Goal: Task Accomplishment & Management: Manage account settings

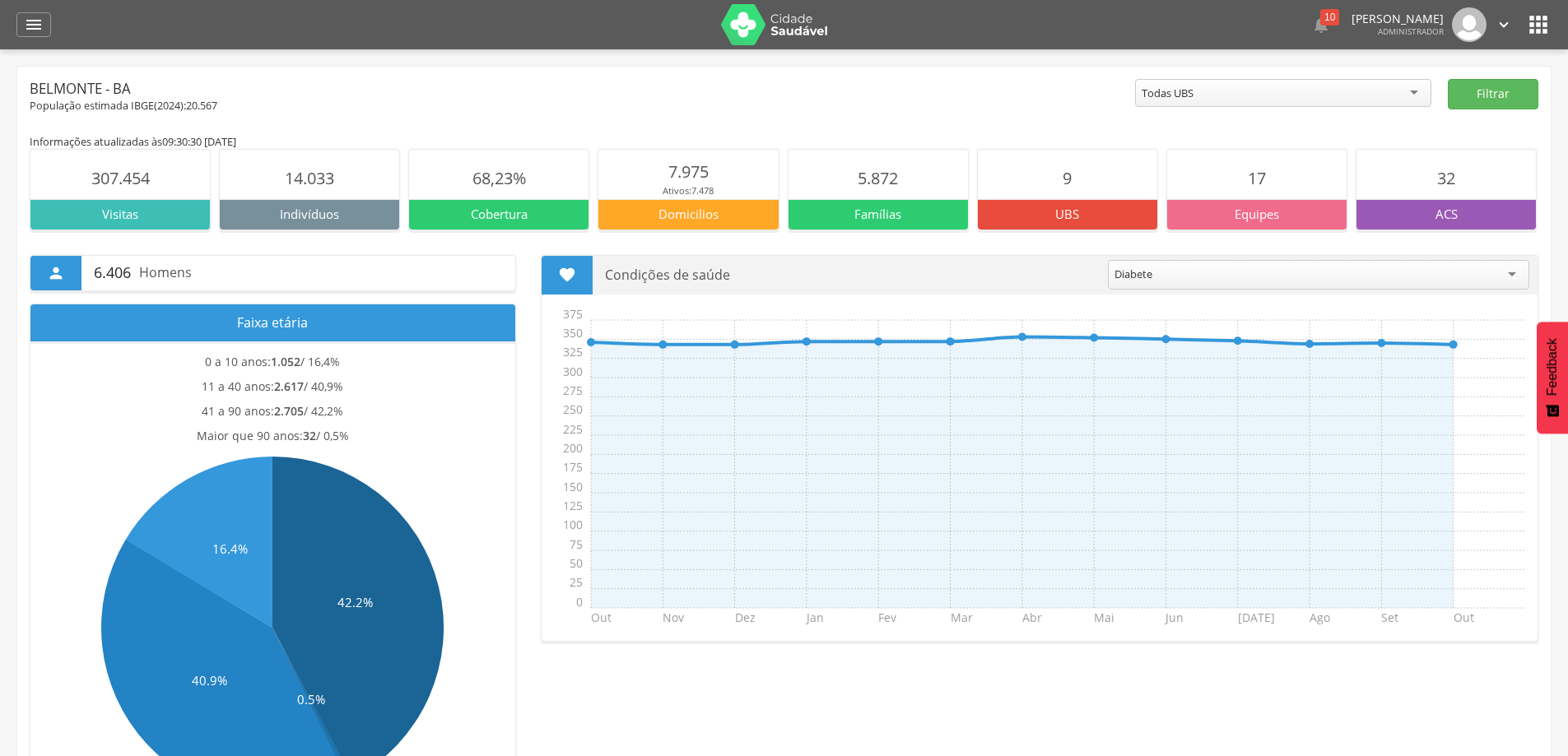
click at [1537, 15] on icon "" at bounding box center [1538, 24] width 26 height 26
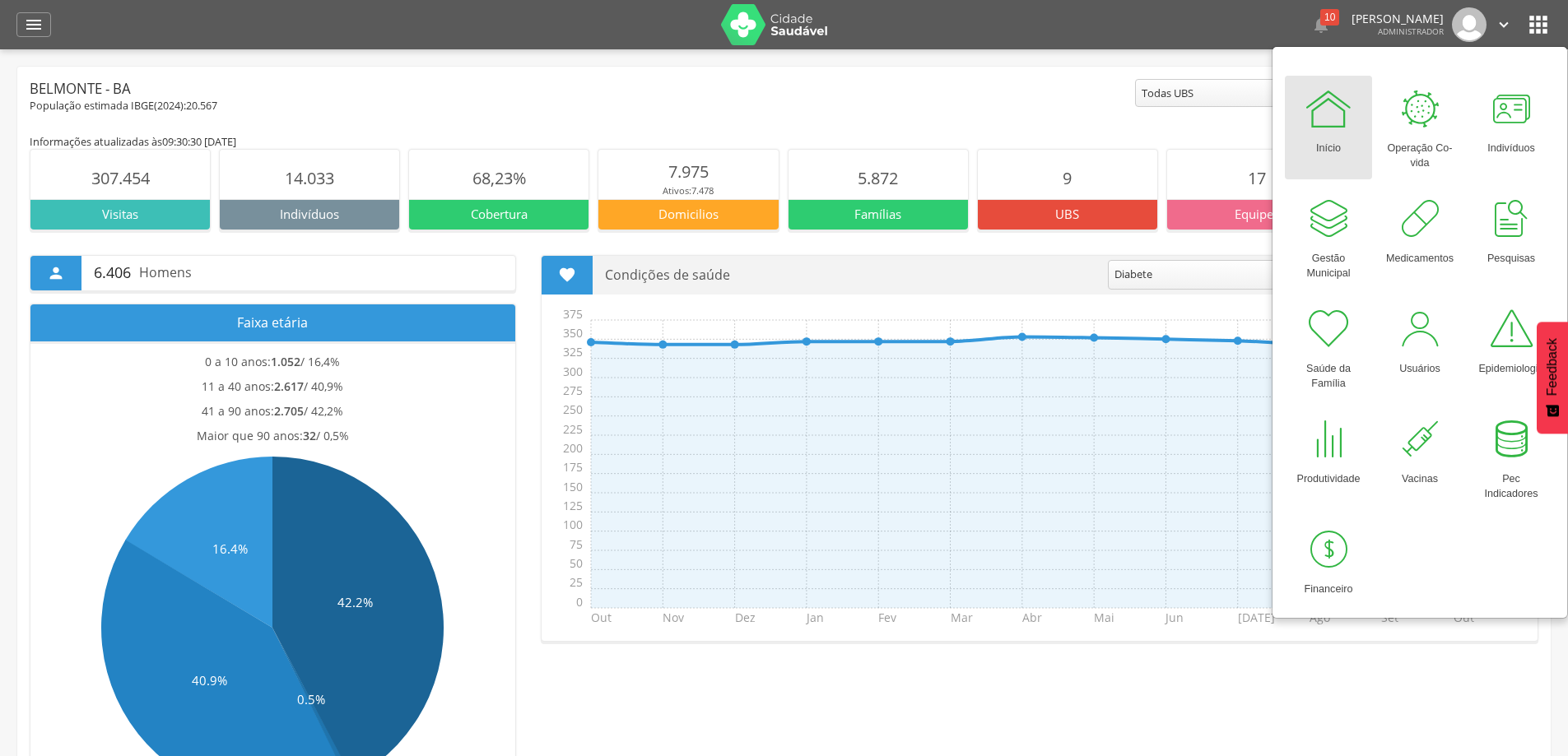
click at [1341, 144] on div "Início" at bounding box center [1328, 146] width 24 height 23
click at [38, 22] on icon "" at bounding box center [33, 24] width 20 height 20
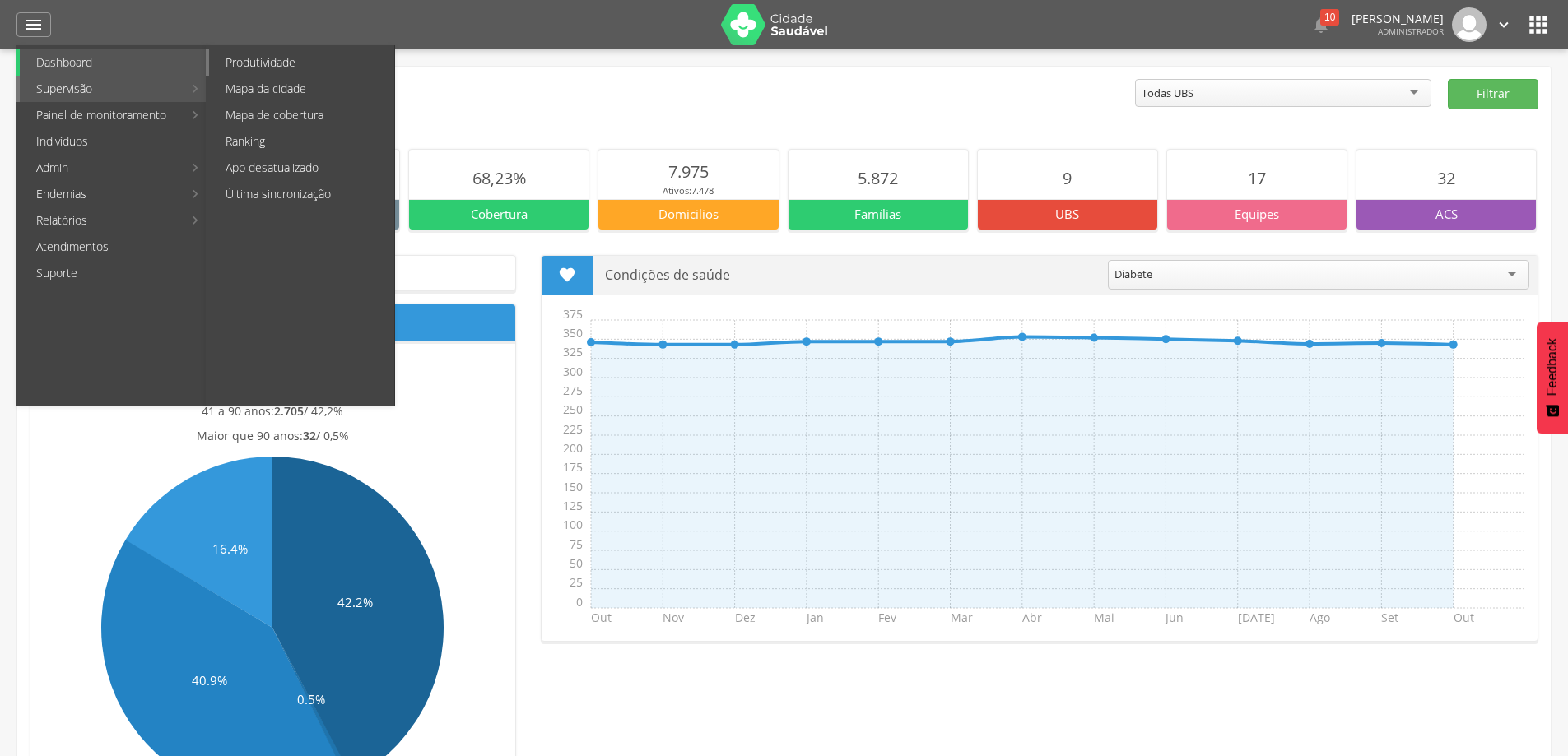
click at [260, 59] on link "Produtividade" at bounding box center [302, 63] width 186 height 26
type input "**********"
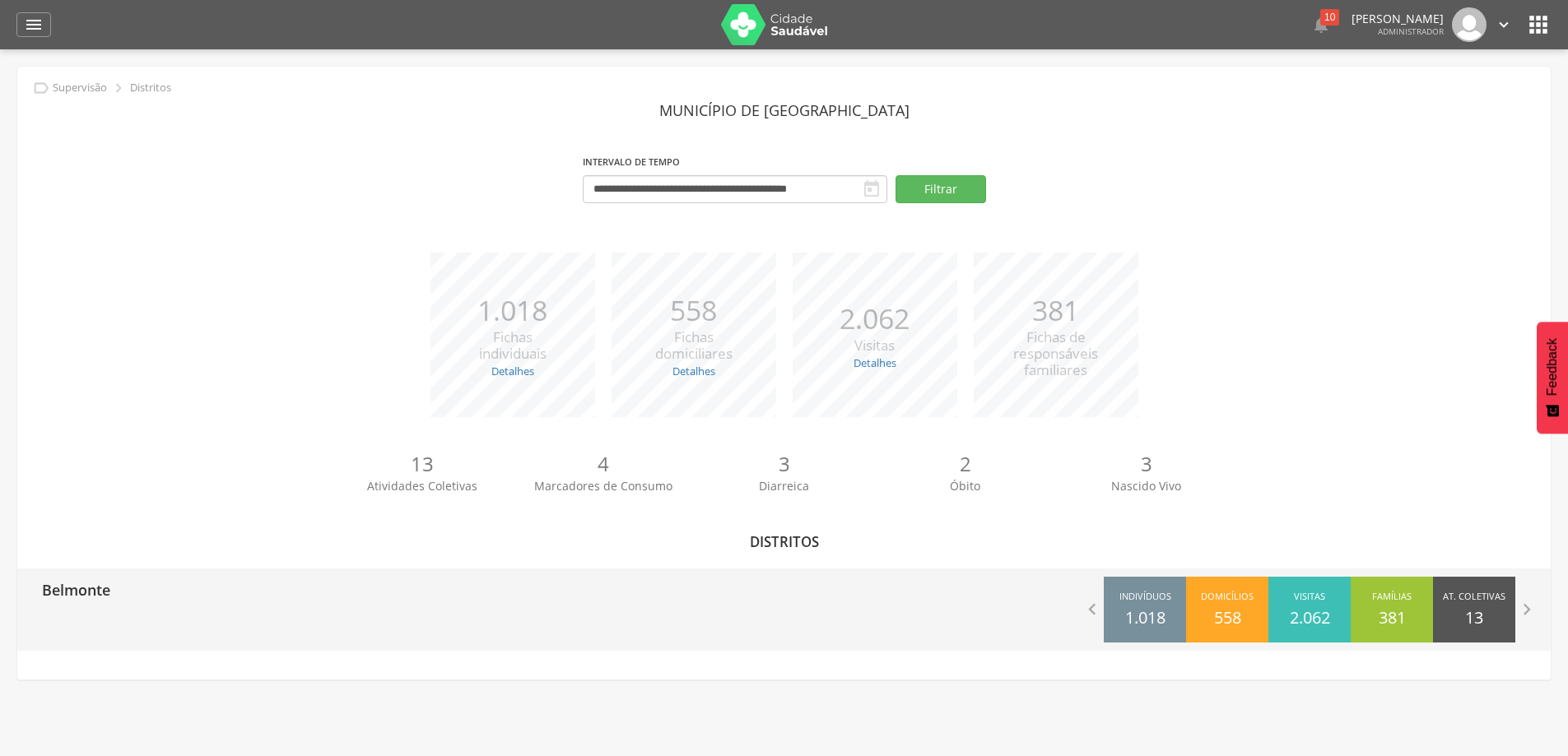
click at [97, 589] on p "Belmonte" at bounding box center [76, 585] width 68 height 33
type input "**********"
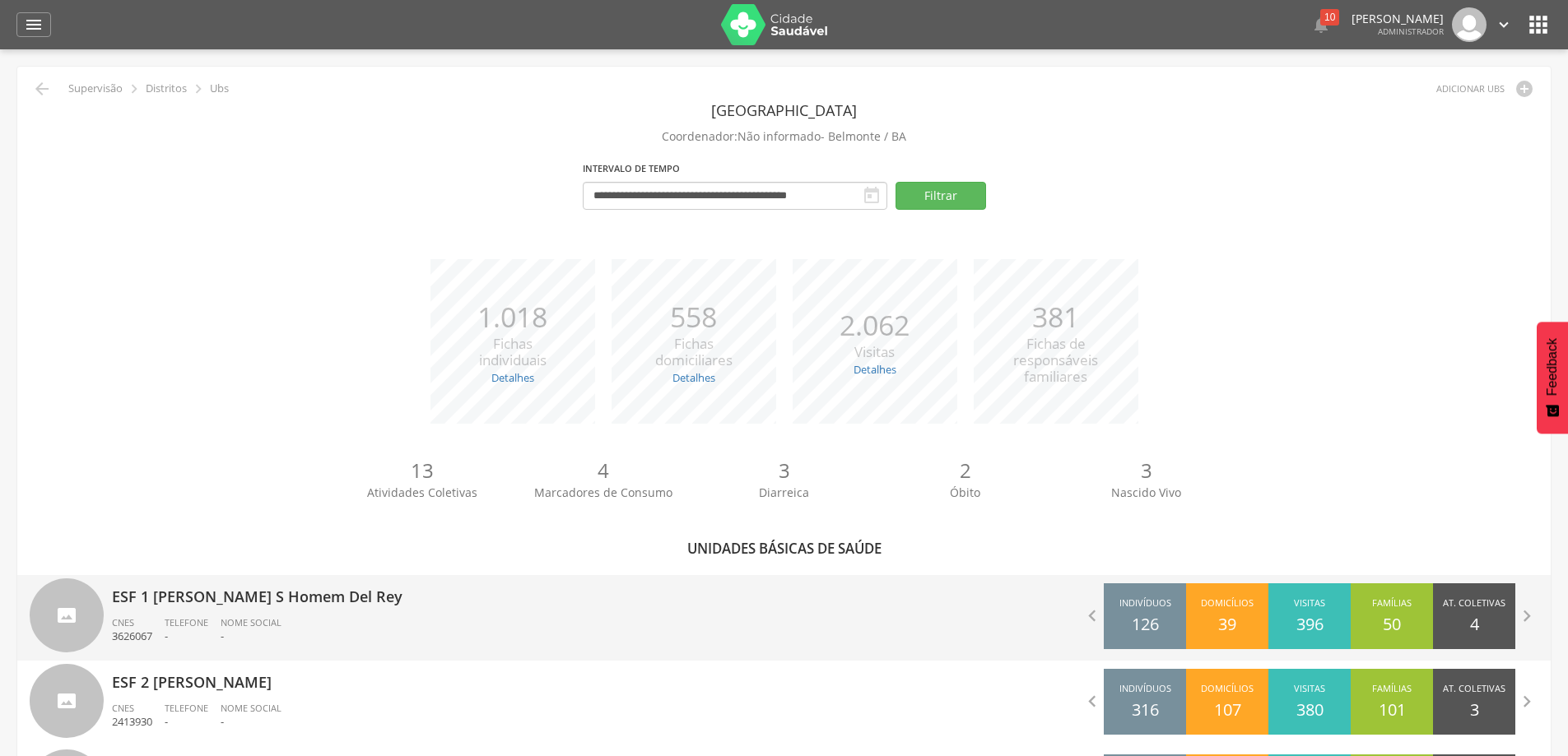
scroll to position [494, 0]
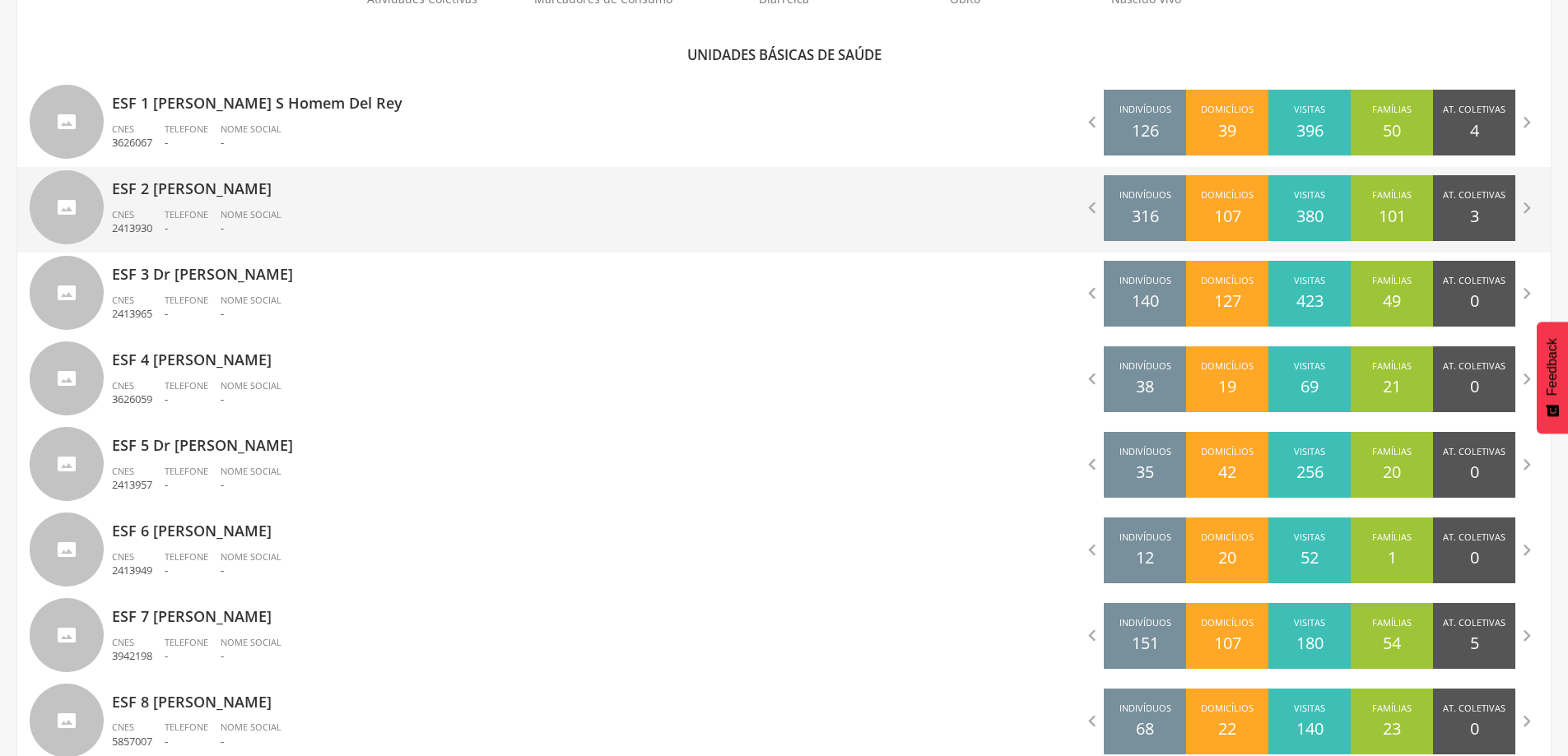
click at [152, 175] on p "ESF 2 [PERSON_NAME]" at bounding box center [443, 184] width 660 height 33
type input "**********"
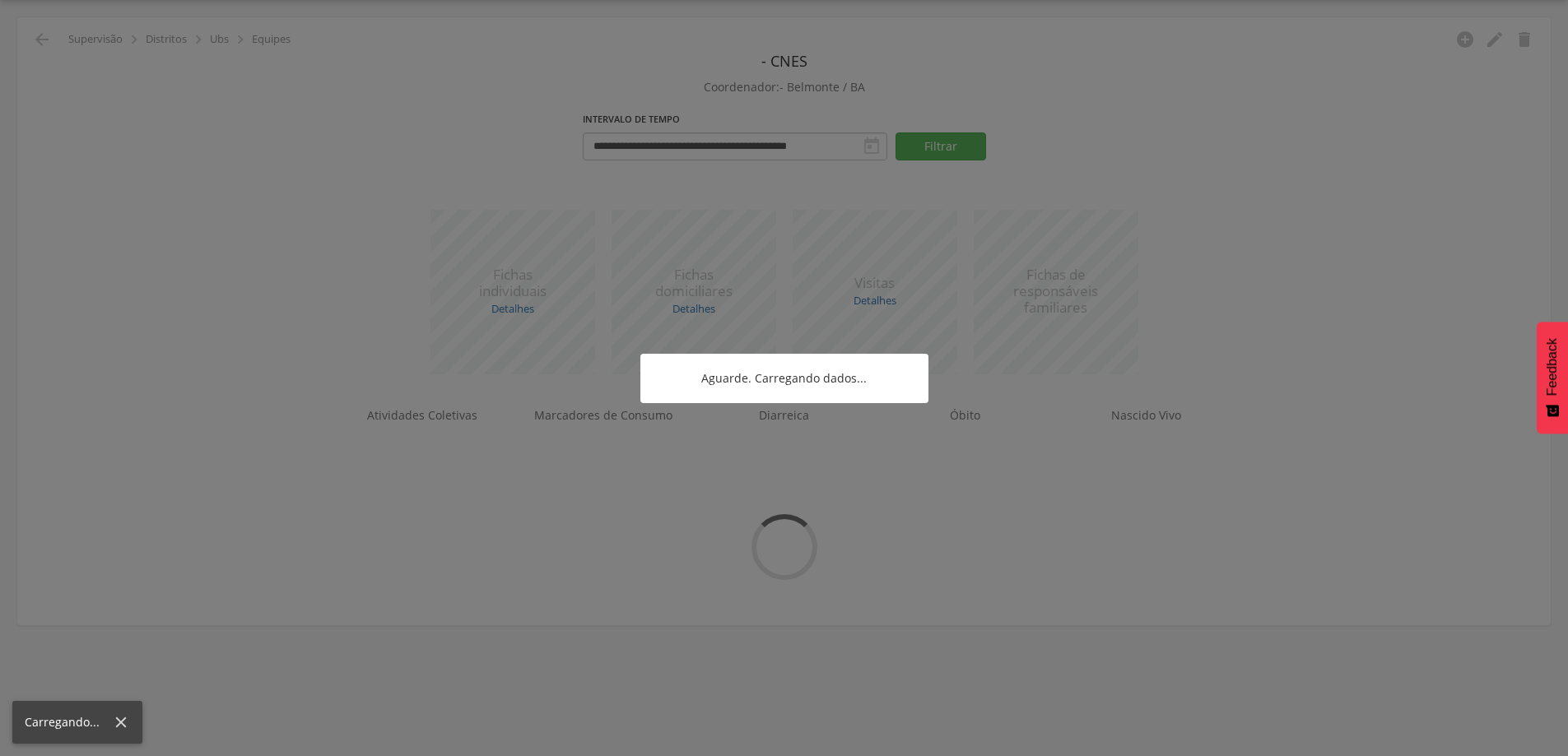
scroll to position [50, 0]
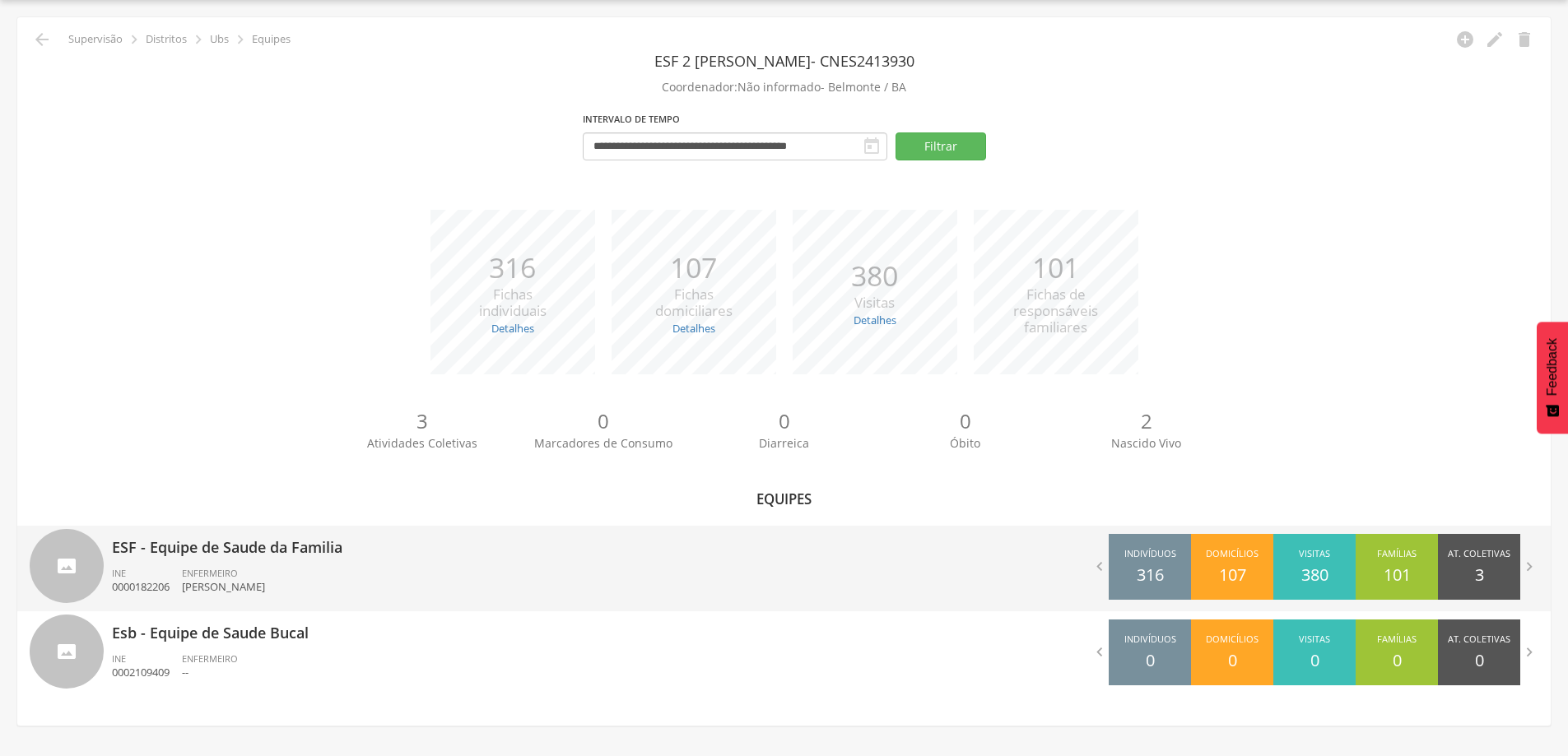
click at [212, 579] on p "[PERSON_NAME]" at bounding box center [223, 587] width 83 height 16
type input "**********"
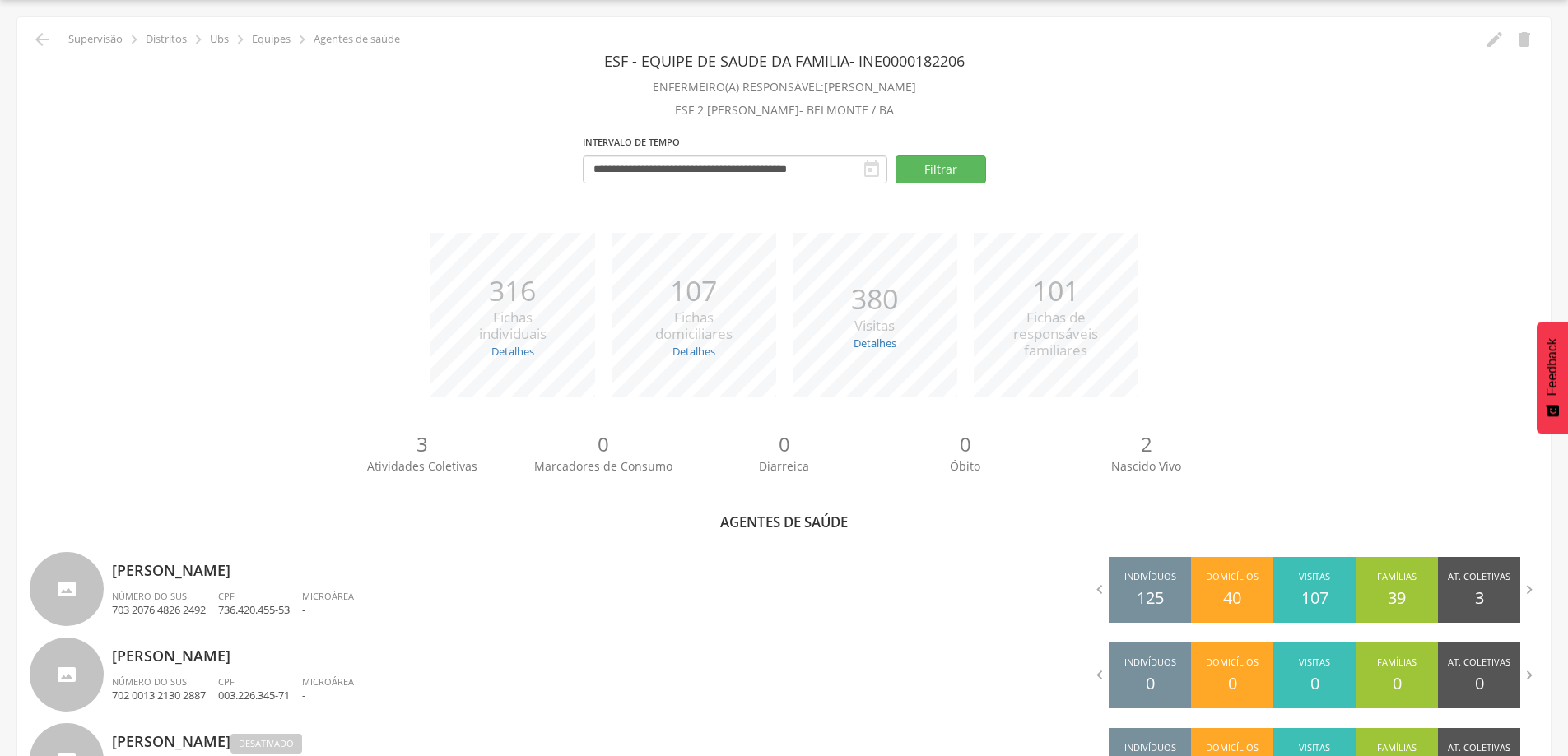
scroll to position [305, 0]
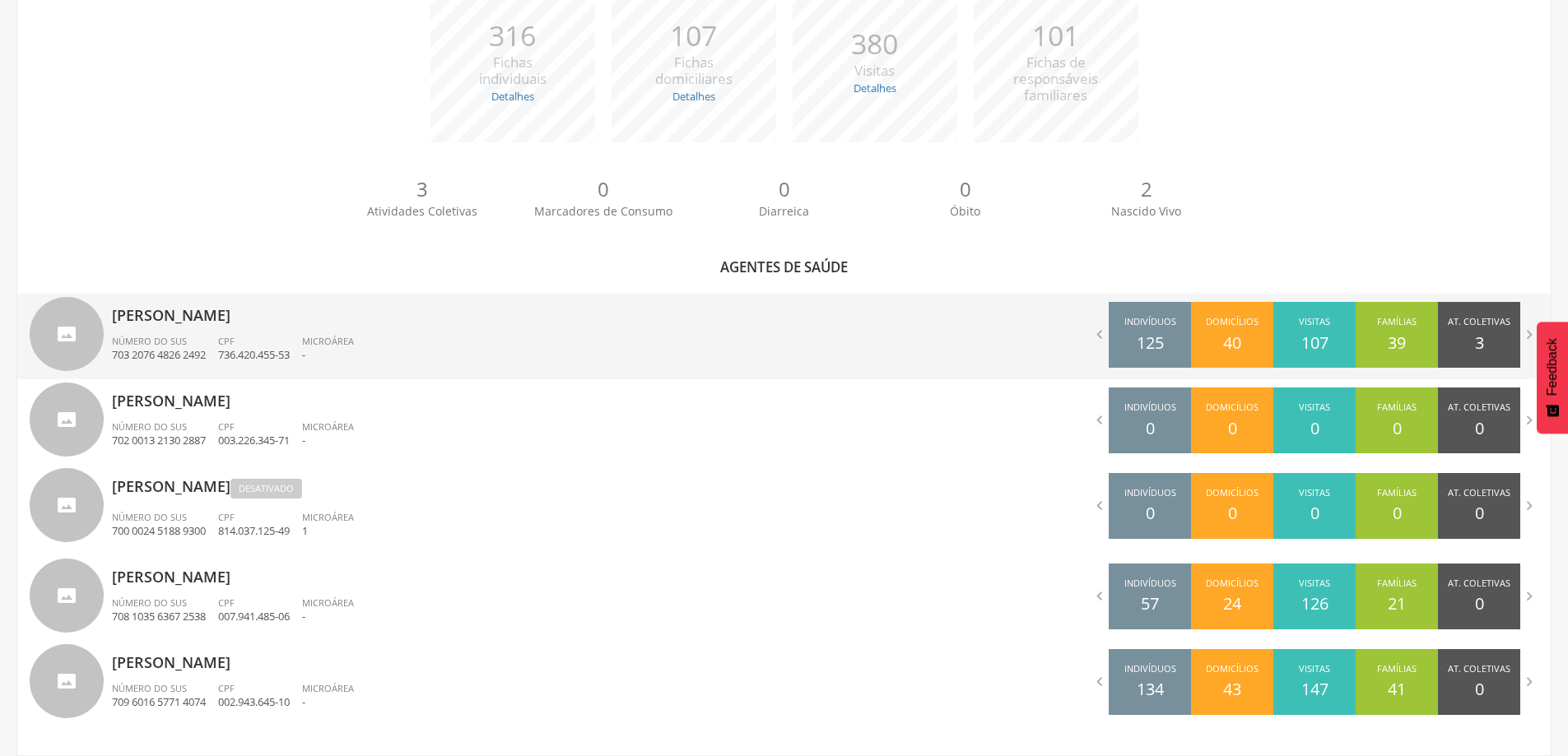
click at [240, 336] on div "CPF 736.420.455-53" at bounding box center [260, 349] width 84 height 28
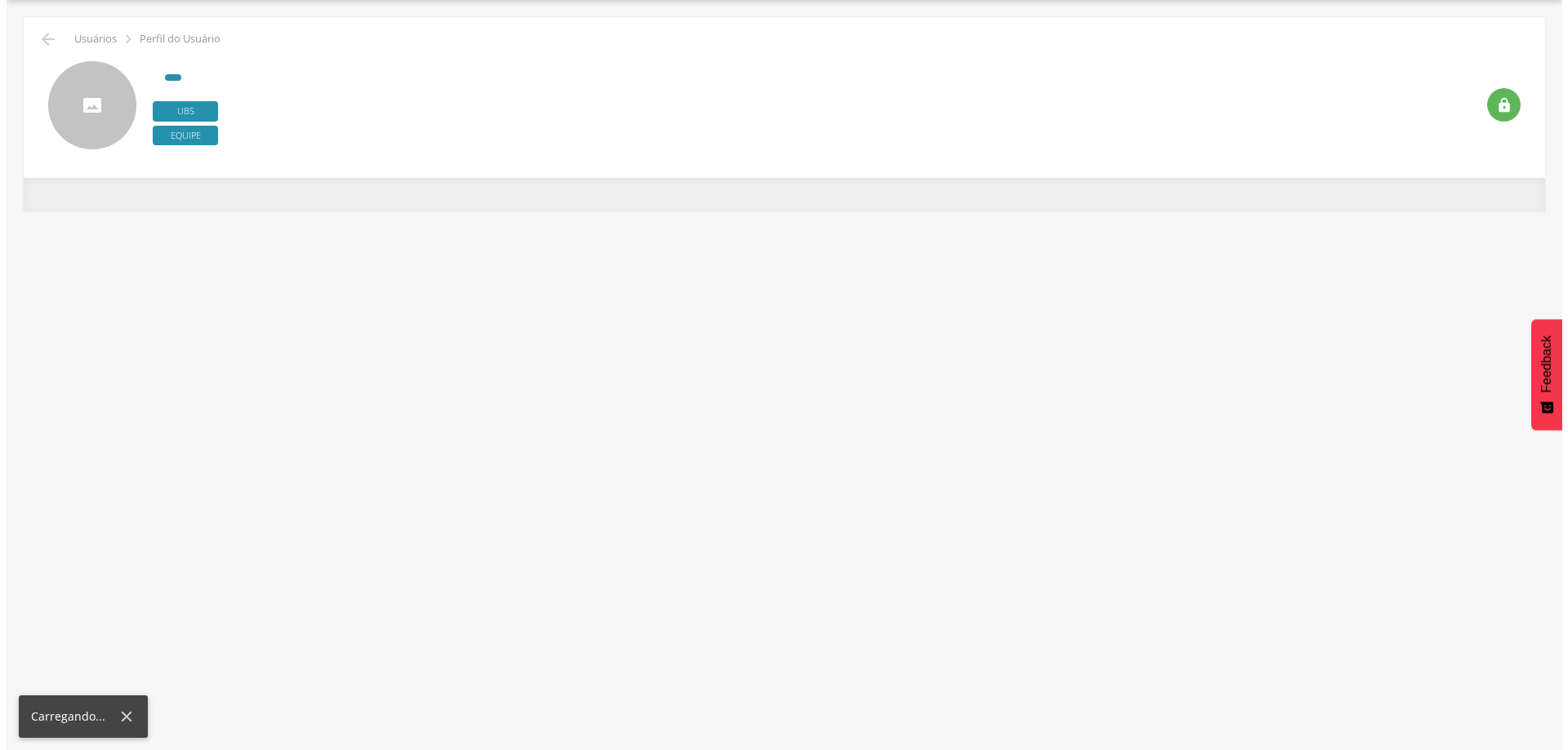
scroll to position [49, 0]
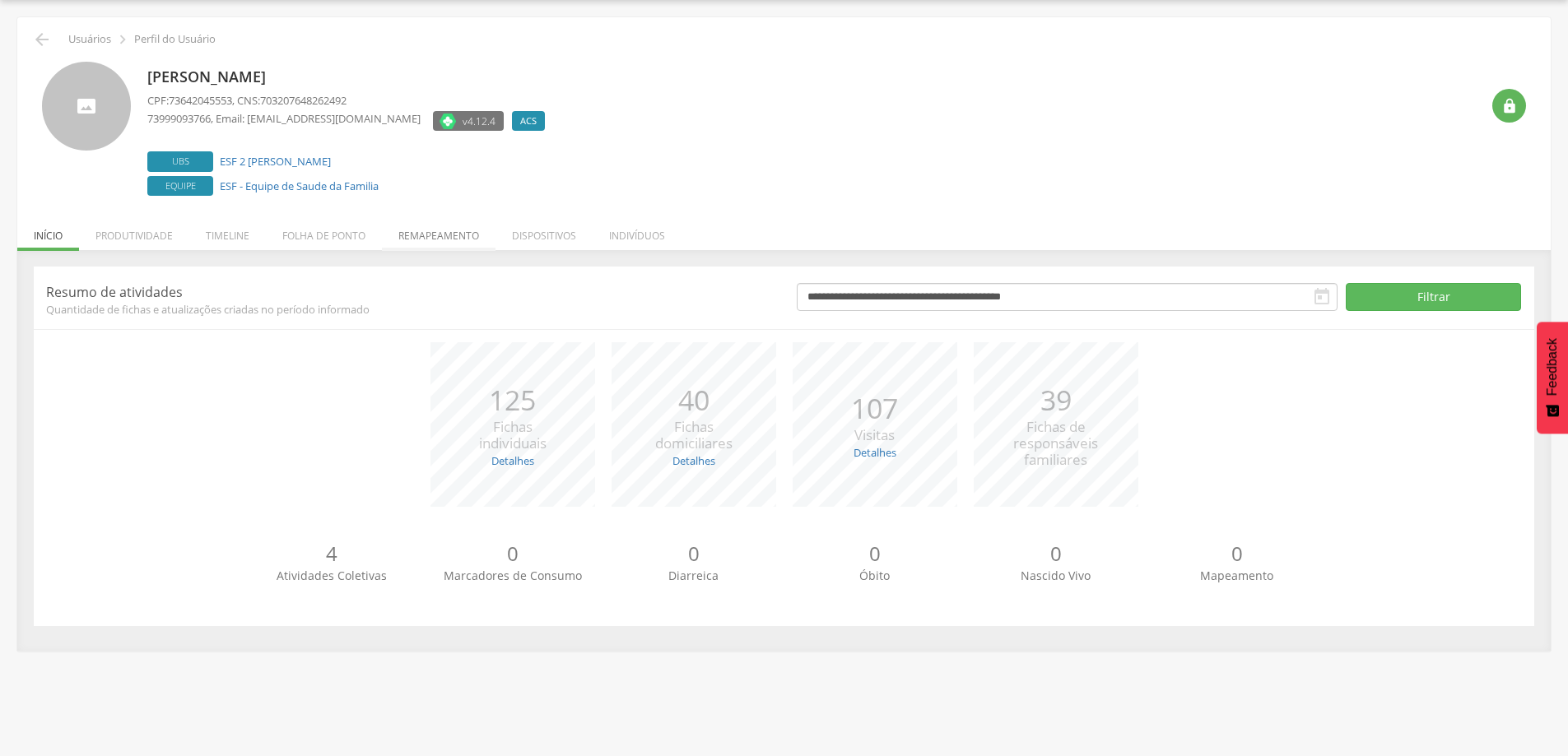
click at [429, 230] on li "Remapeamento" at bounding box center [439, 231] width 113 height 39
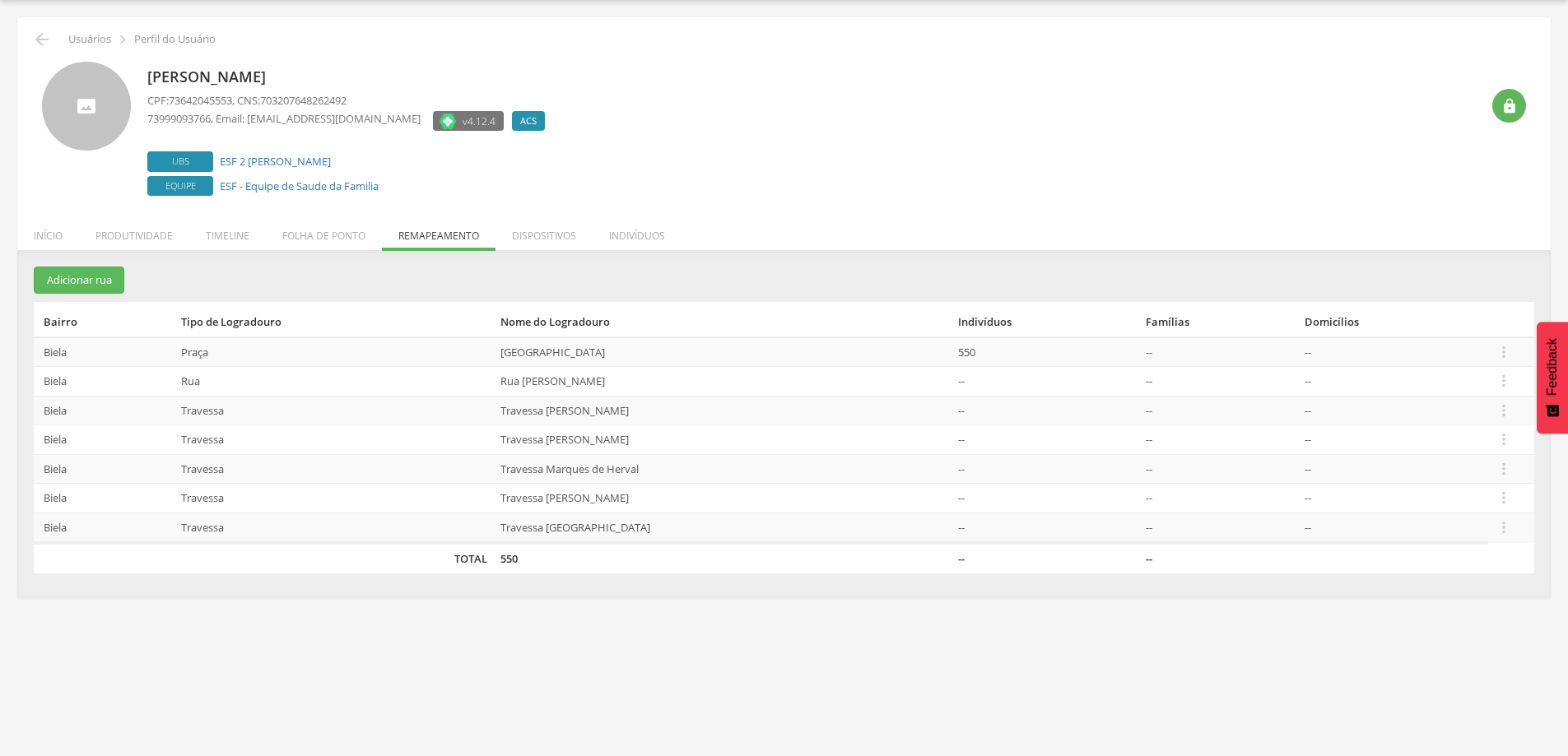
click at [746, 117] on div "[PERSON_NAME] CPF: 73642045553 , CNS: 703207648262492 73999093766 , Email: [EMA…" at bounding box center [814, 131] width 1333 height 139
click at [1504, 383] on icon "" at bounding box center [1504, 381] width 19 height 19
click at [1455, 228] on div " Usuários  Perfil do Usuário [PERSON_NAME] CPF: 73642045553 , CNS: 7032076482…" at bounding box center [784, 308] width 1534 height 581
click at [1500, 380] on icon "" at bounding box center [1504, 381] width 19 height 19
click at [1424, 270] on link "Editar" at bounding box center [1447, 275] width 130 height 21
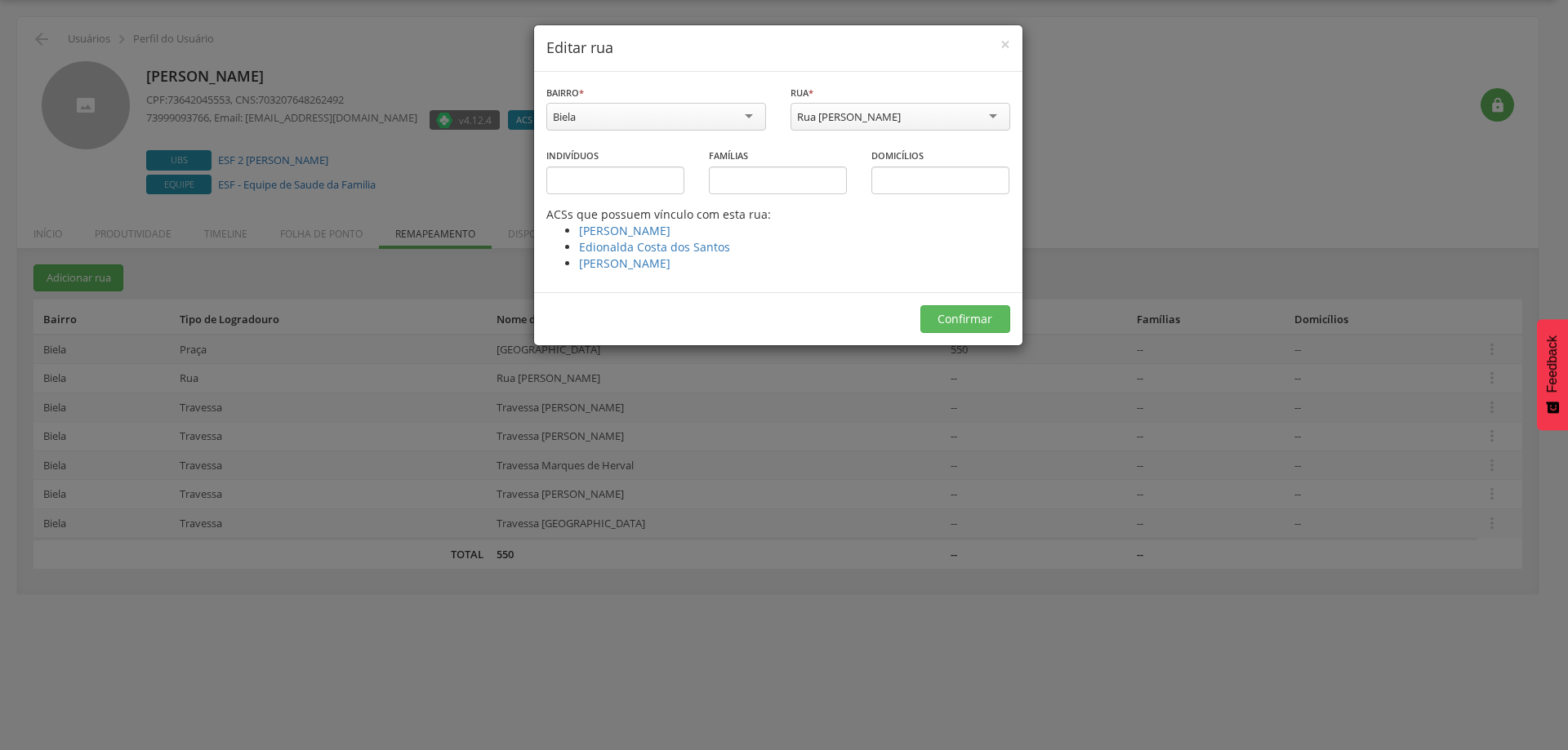
click at [718, 111] on div "Biela" at bounding box center [656, 116] width 220 height 28
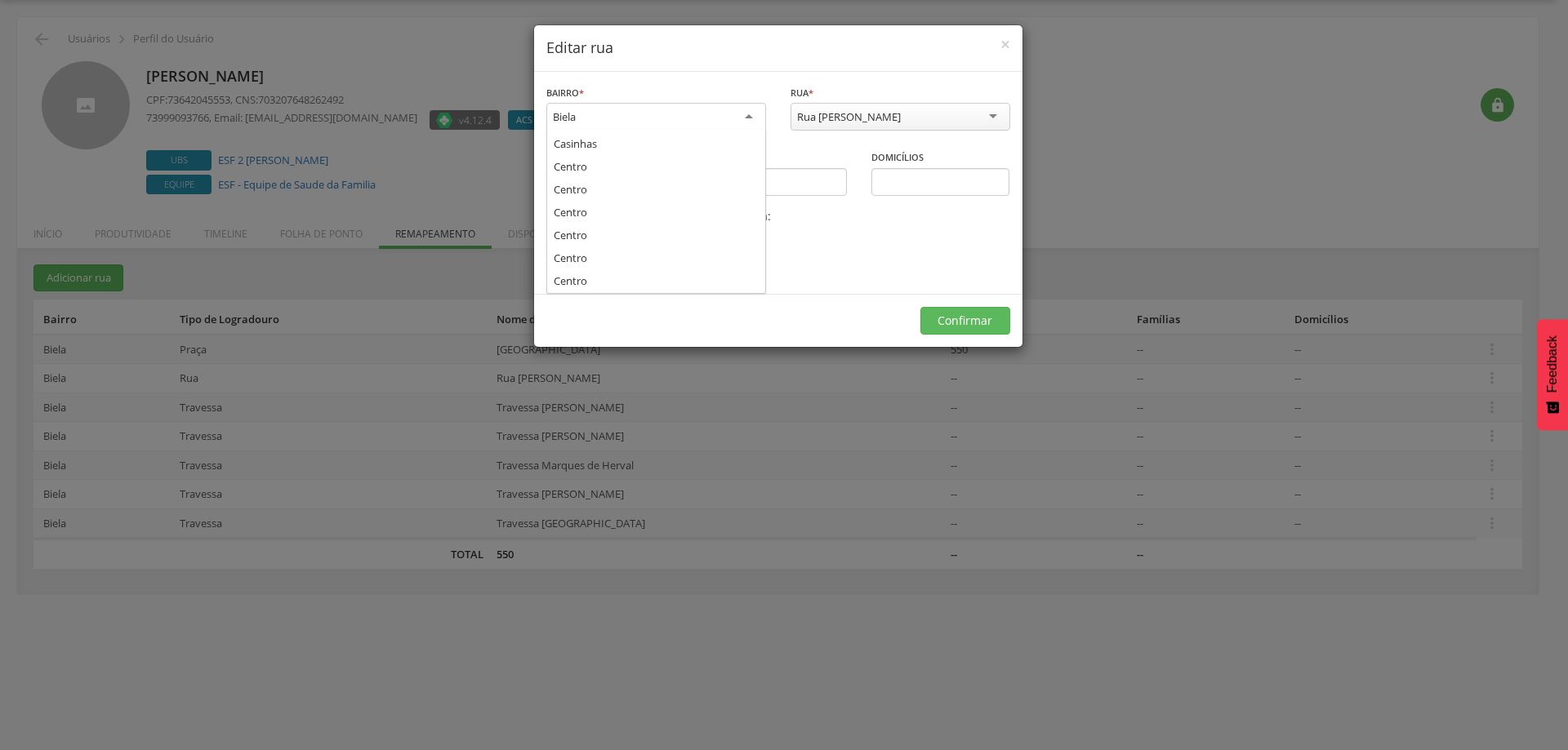
scroll to position [164, 0]
click at [1157, 79] on div "**********" at bounding box center [784, 375] width 1568 height 750
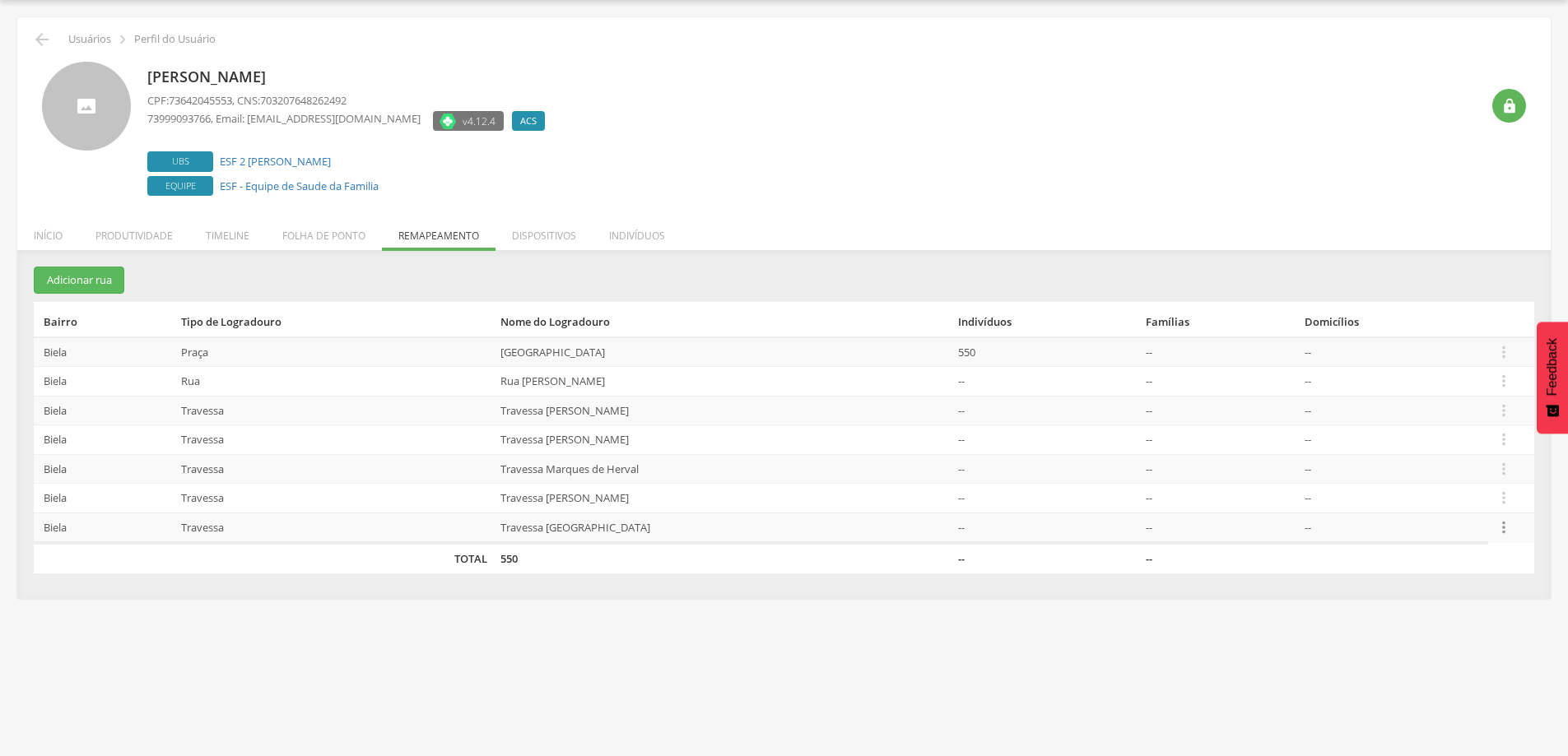
click at [1505, 526] on icon "" at bounding box center [1504, 527] width 19 height 19
click at [1421, 413] on link "Editar" at bounding box center [1447, 422] width 130 height 21
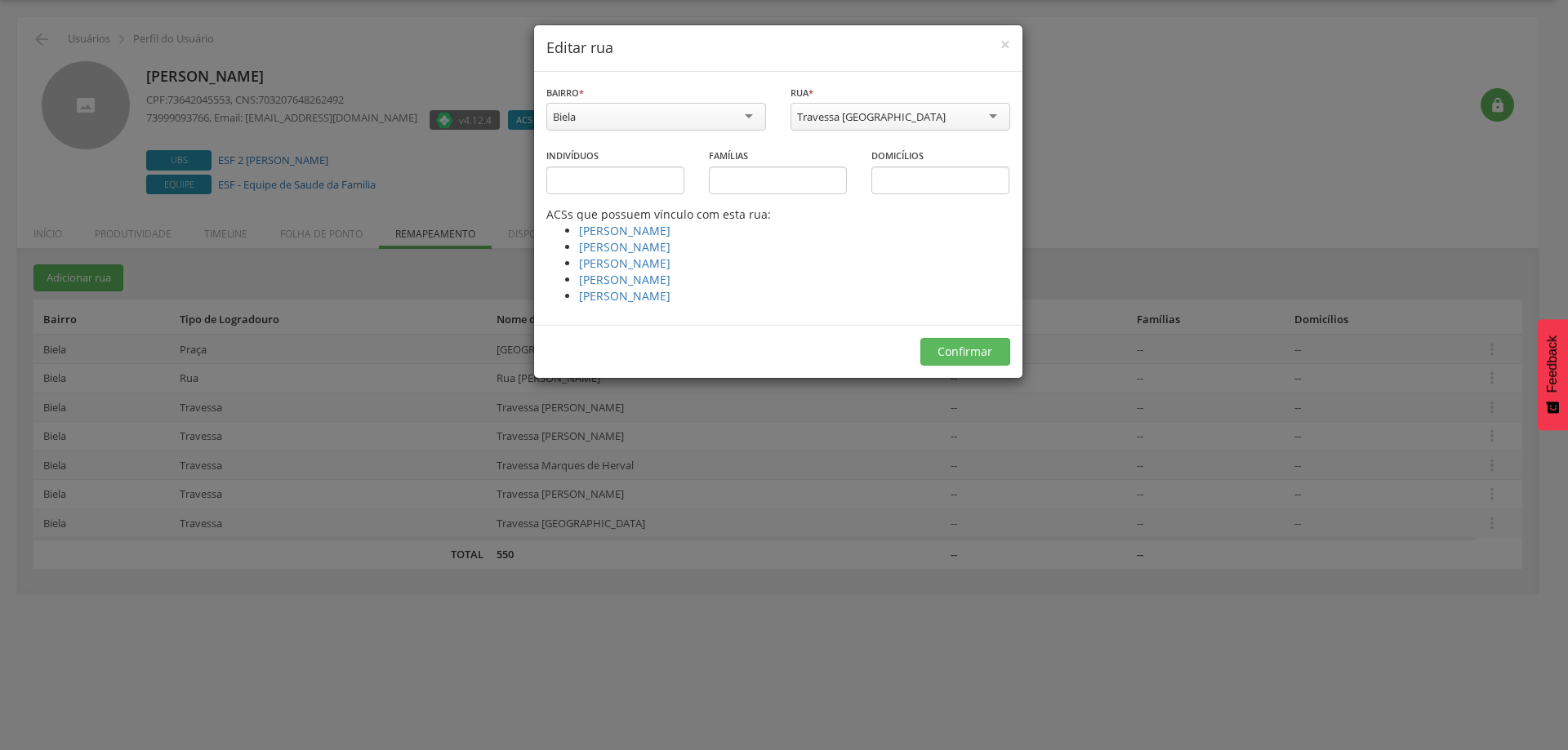
click at [1342, 194] on div "**********" at bounding box center [784, 375] width 1568 height 750
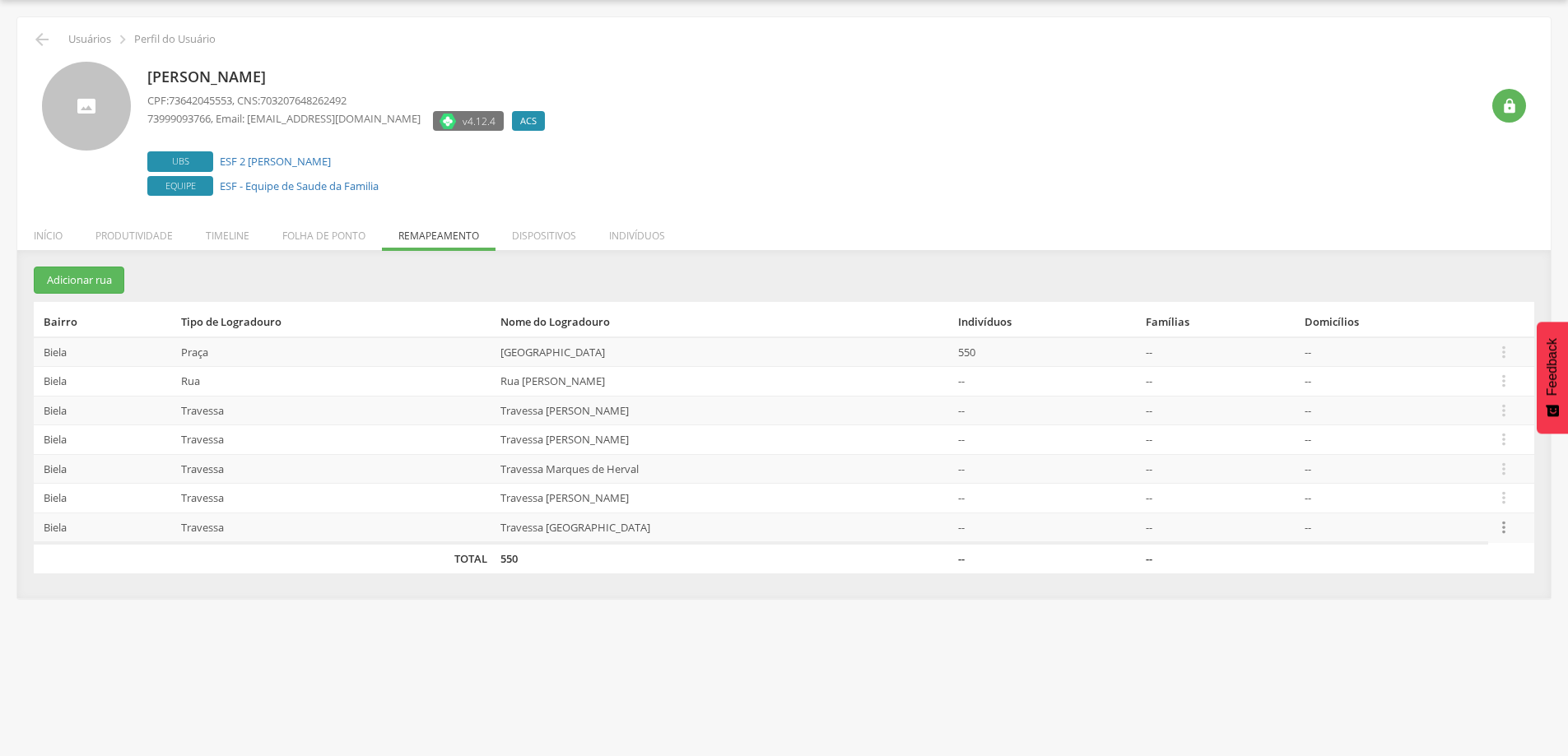
click at [1500, 525] on icon "" at bounding box center [1504, 527] width 19 height 19
click at [1464, 456] on link "Desalocar famílias" at bounding box center [1447, 462] width 130 height 21
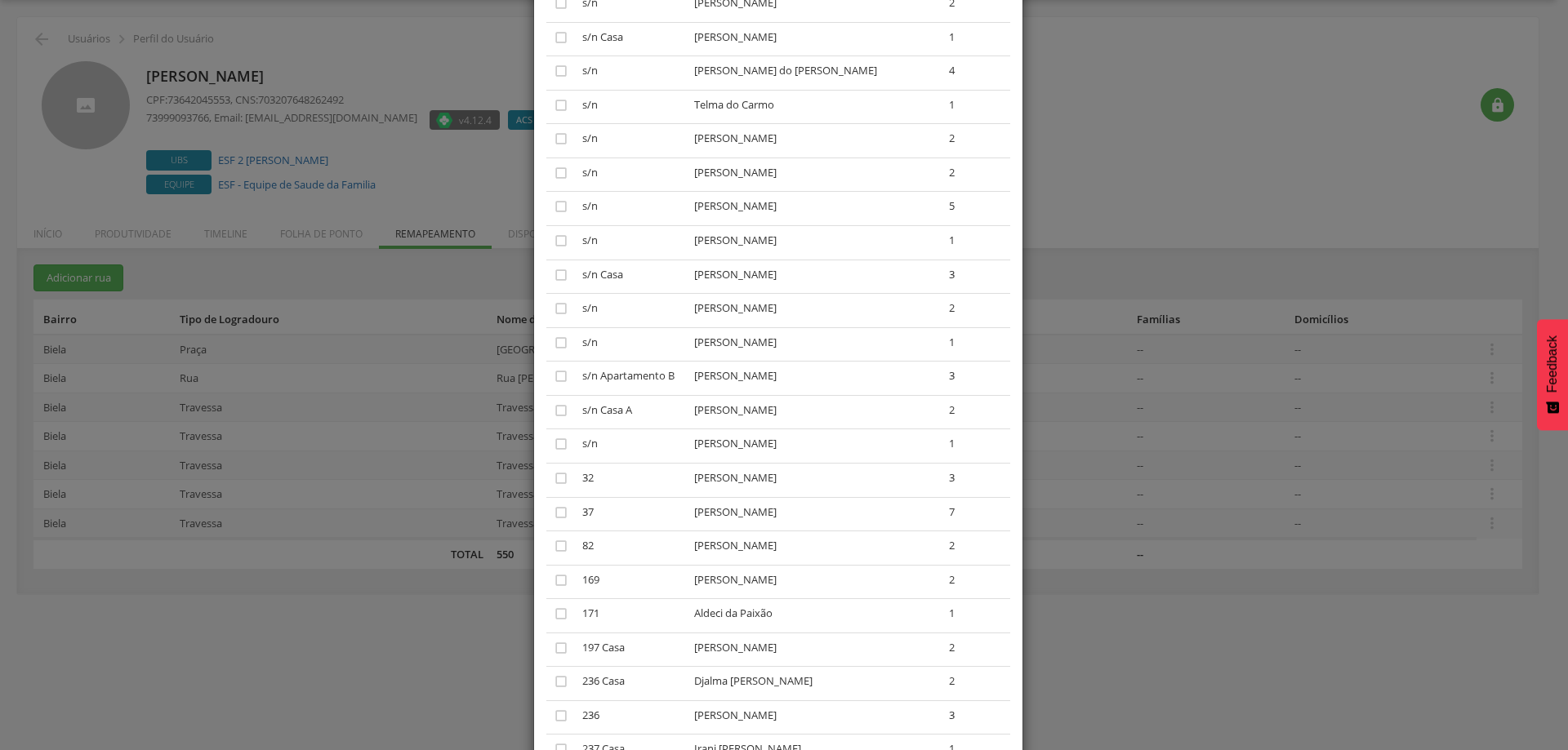
scroll to position [408, 0]
click at [1103, 148] on div "× Desalocar Famílias A lista abaixo apresenta as casas da Travessa [GEOGRAPHIC_…" at bounding box center [784, 375] width 1568 height 750
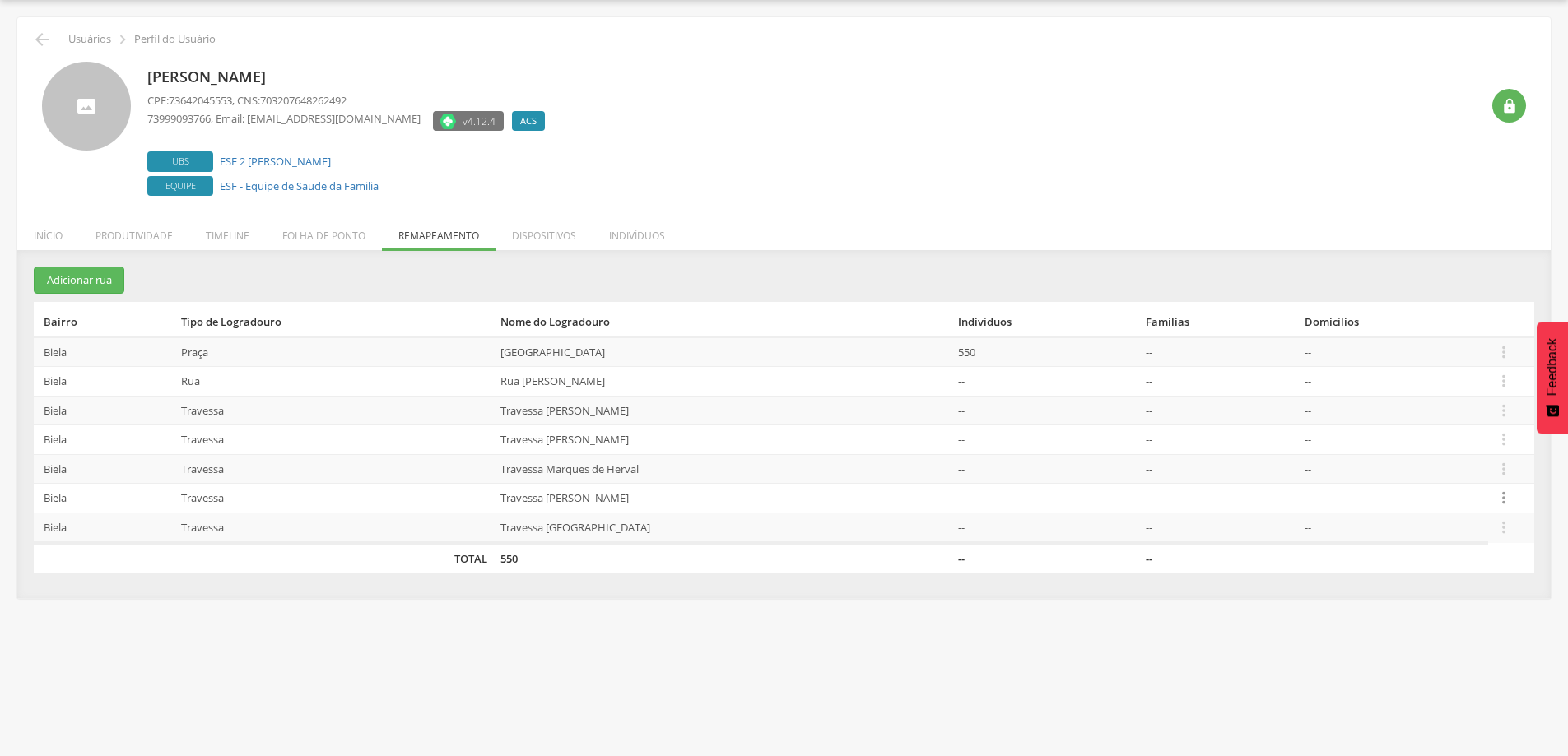
click at [1501, 497] on icon "" at bounding box center [1504, 498] width 19 height 19
click at [1431, 430] on link "Desalocar famílias" at bounding box center [1447, 433] width 130 height 21
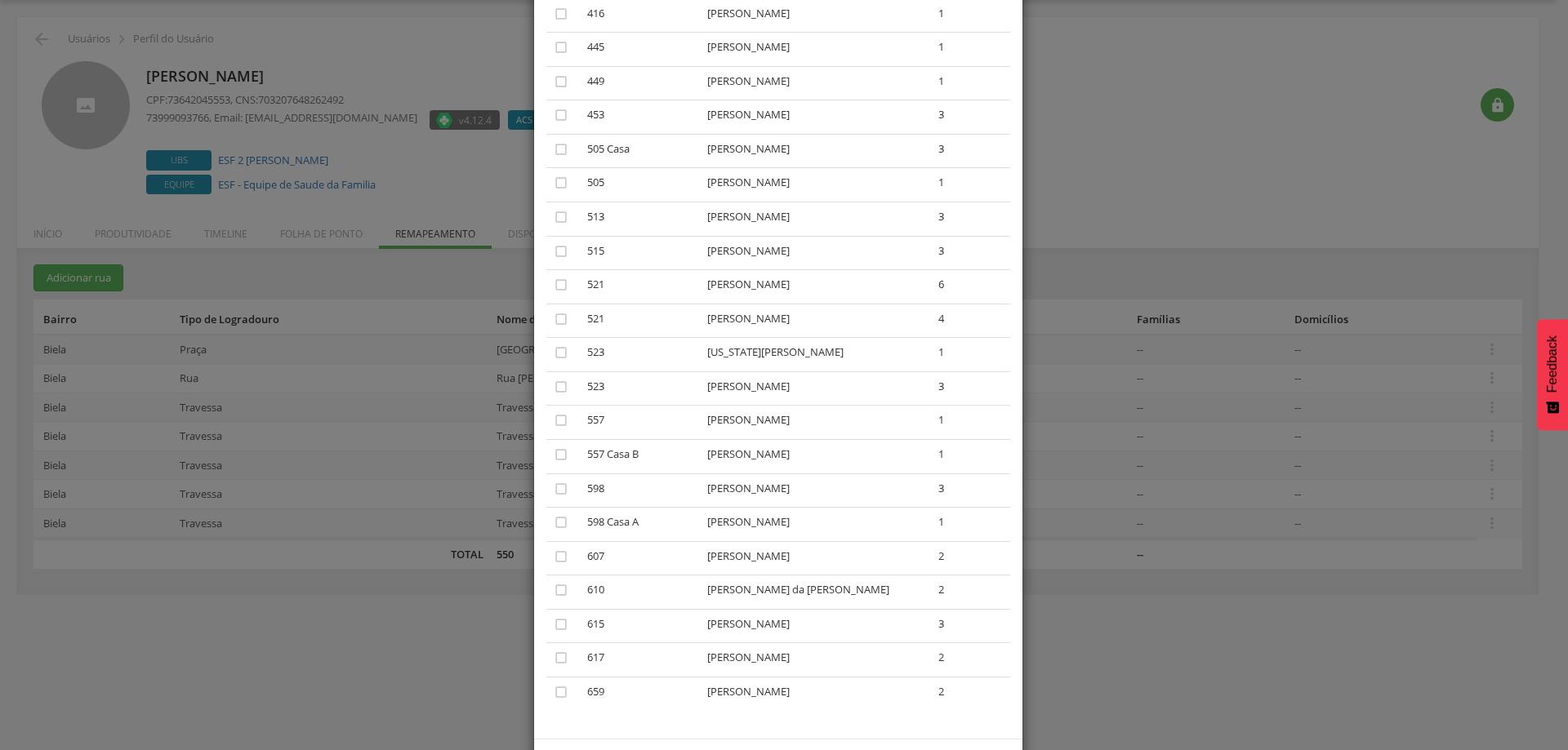
scroll to position [461, 0]
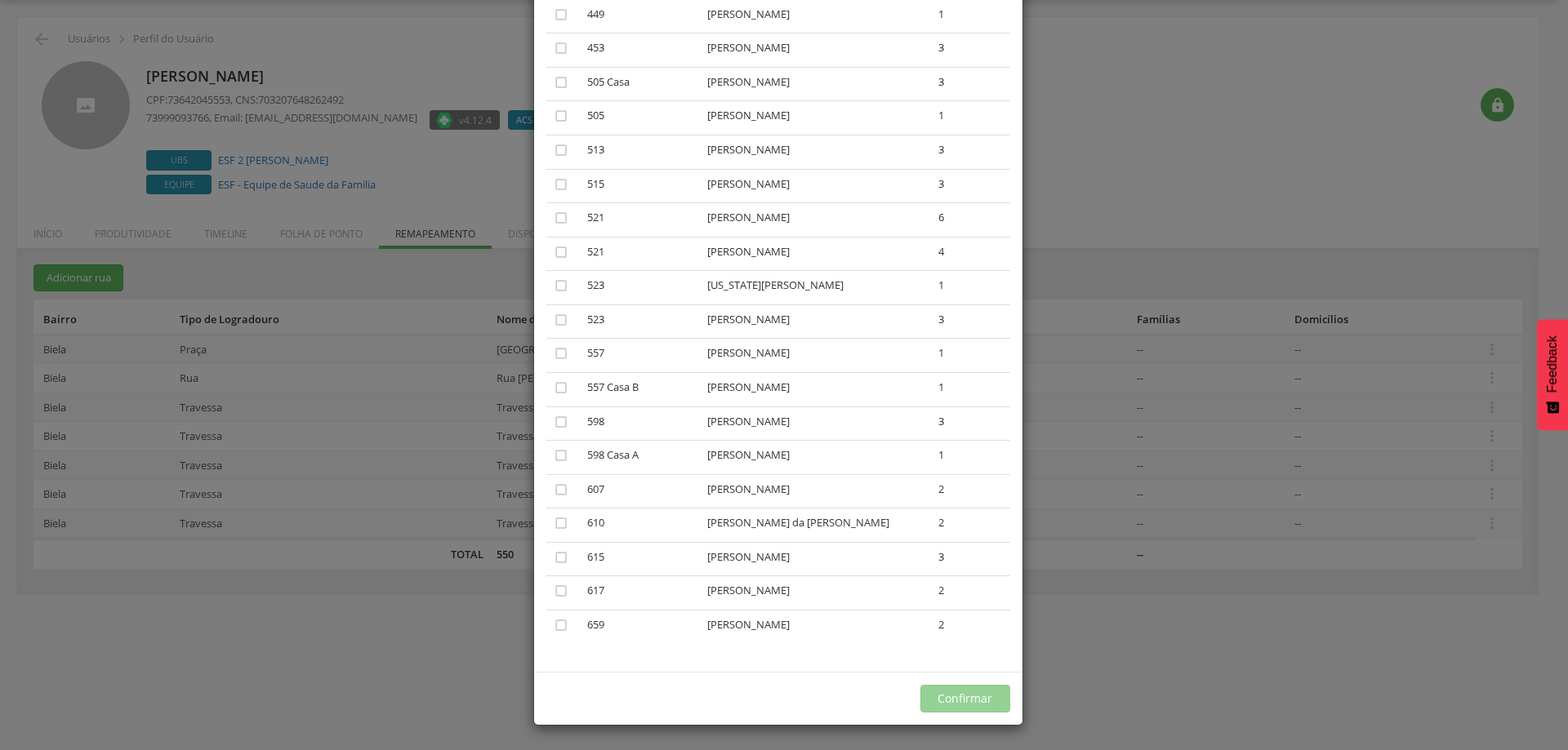
click at [1218, 170] on div "× Desalocar Famílias A lista abaixo apresenta as casas da Travessa [PERSON_NAME…" at bounding box center [784, 375] width 1568 height 750
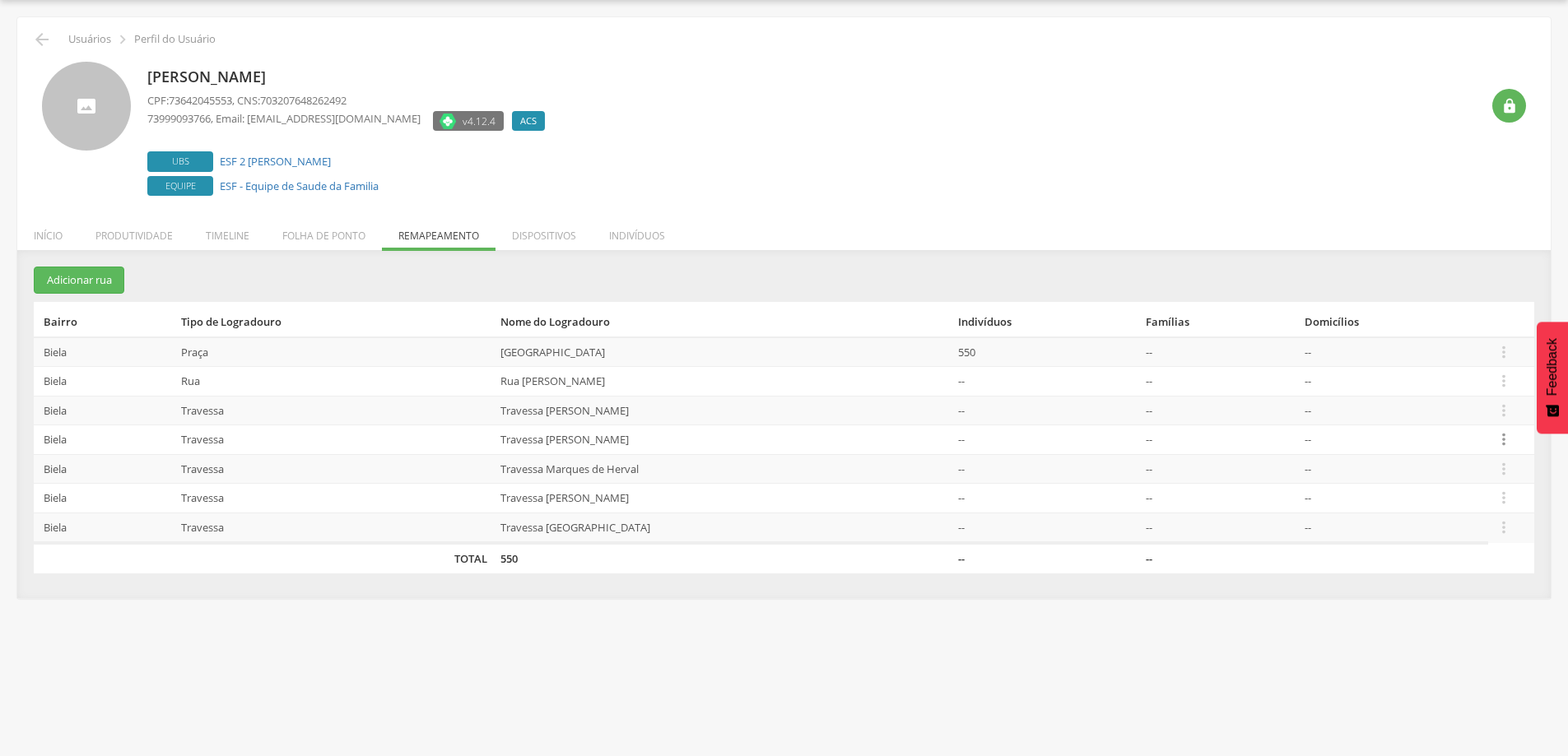
click at [1497, 443] on icon "" at bounding box center [1504, 440] width 19 height 19
click at [1424, 378] on link "Desalocar famílias" at bounding box center [1447, 374] width 130 height 21
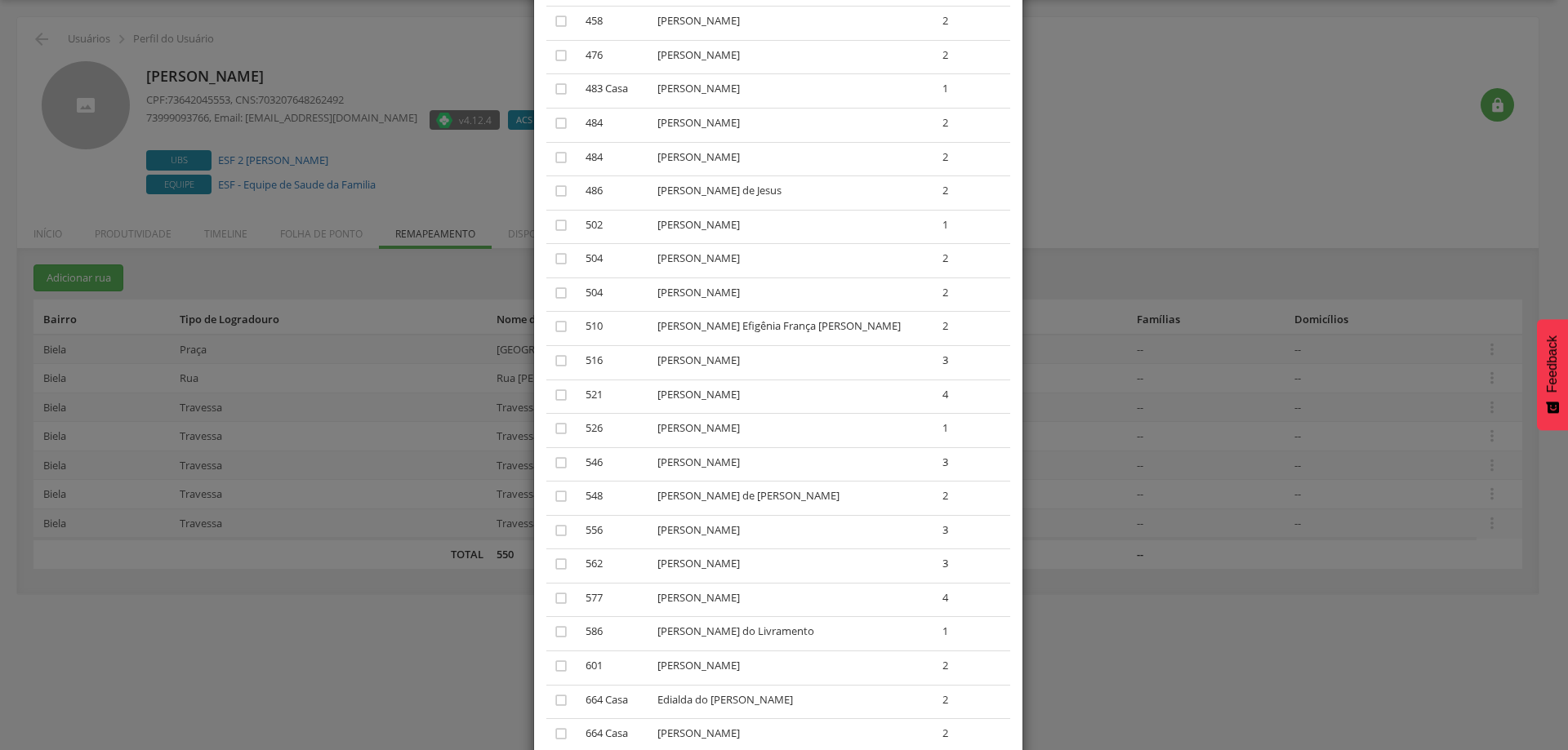
scroll to position [598, 0]
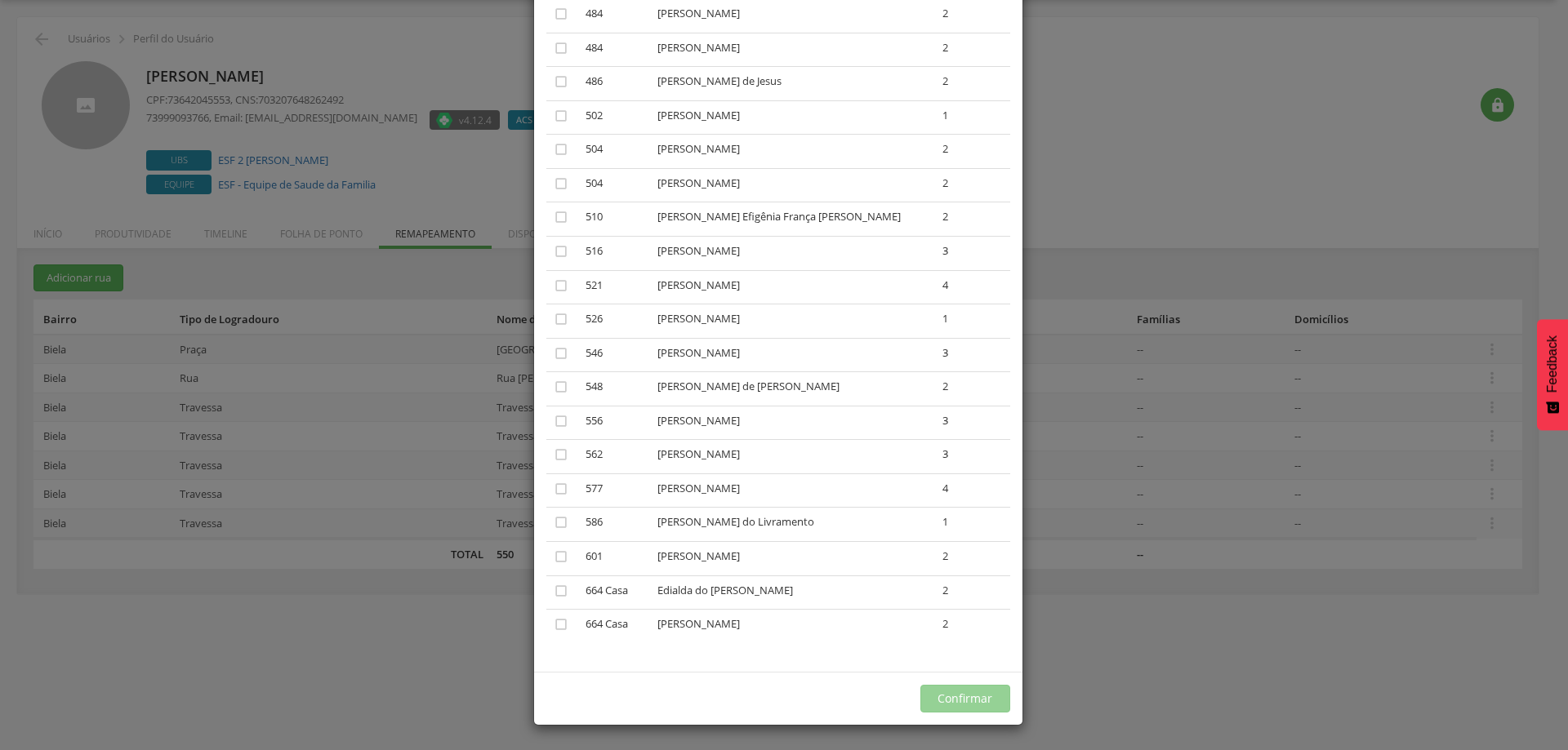
click at [1248, 165] on div "× Desalocar Famílias A lista abaixo apresenta as casas da Travessa [PERSON_NAME…" at bounding box center [784, 375] width 1568 height 750
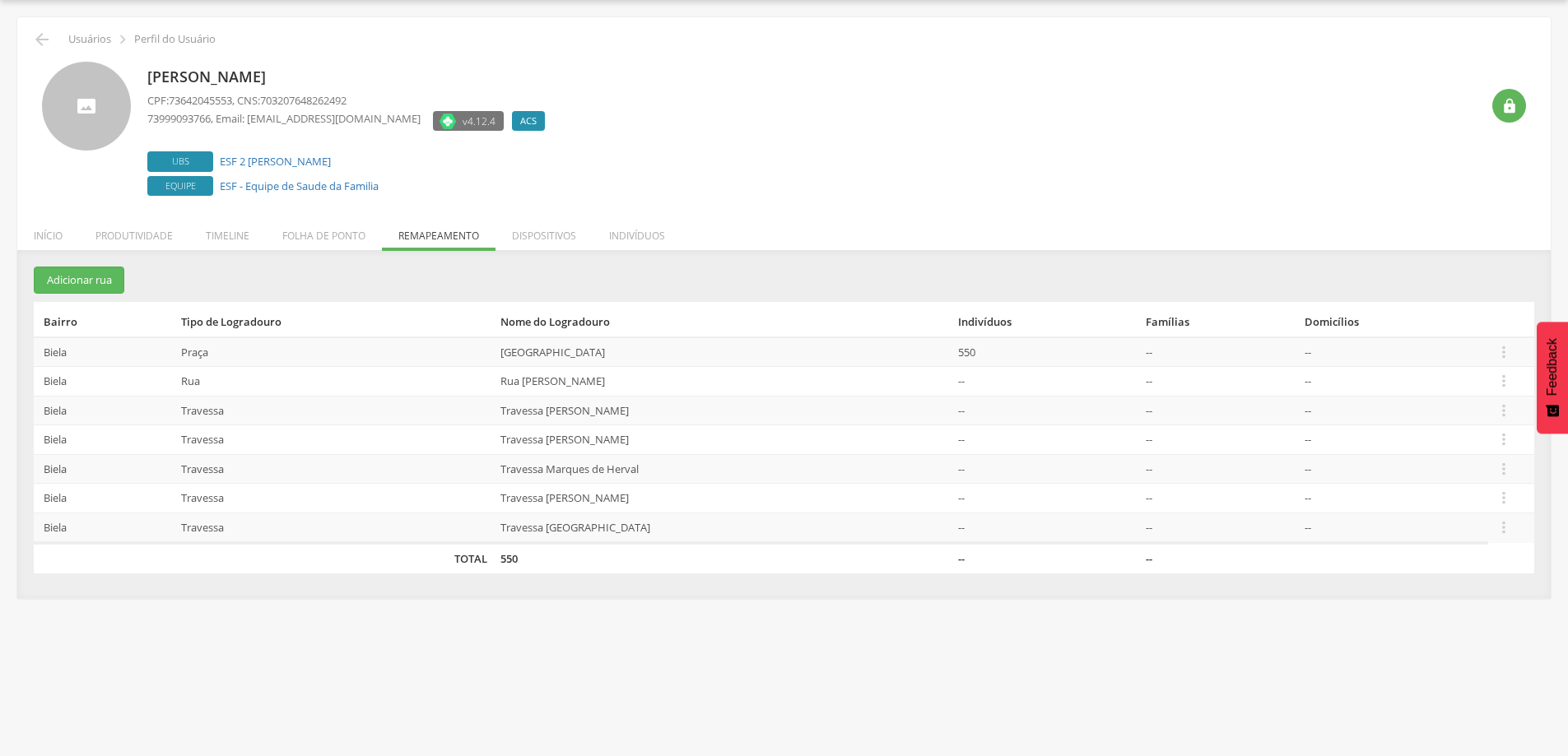
click at [1494, 411] on td " Editar Alocar famílias Desalocar famílias Desvincular ACS" at bounding box center [1511, 410] width 46 height 29
click at [1497, 411] on icon "" at bounding box center [1504, 410] width 19 height 19
click at [1462, 353] on link "Desalocar famílias" at bounding box center [1447, 346] width 130 height 21
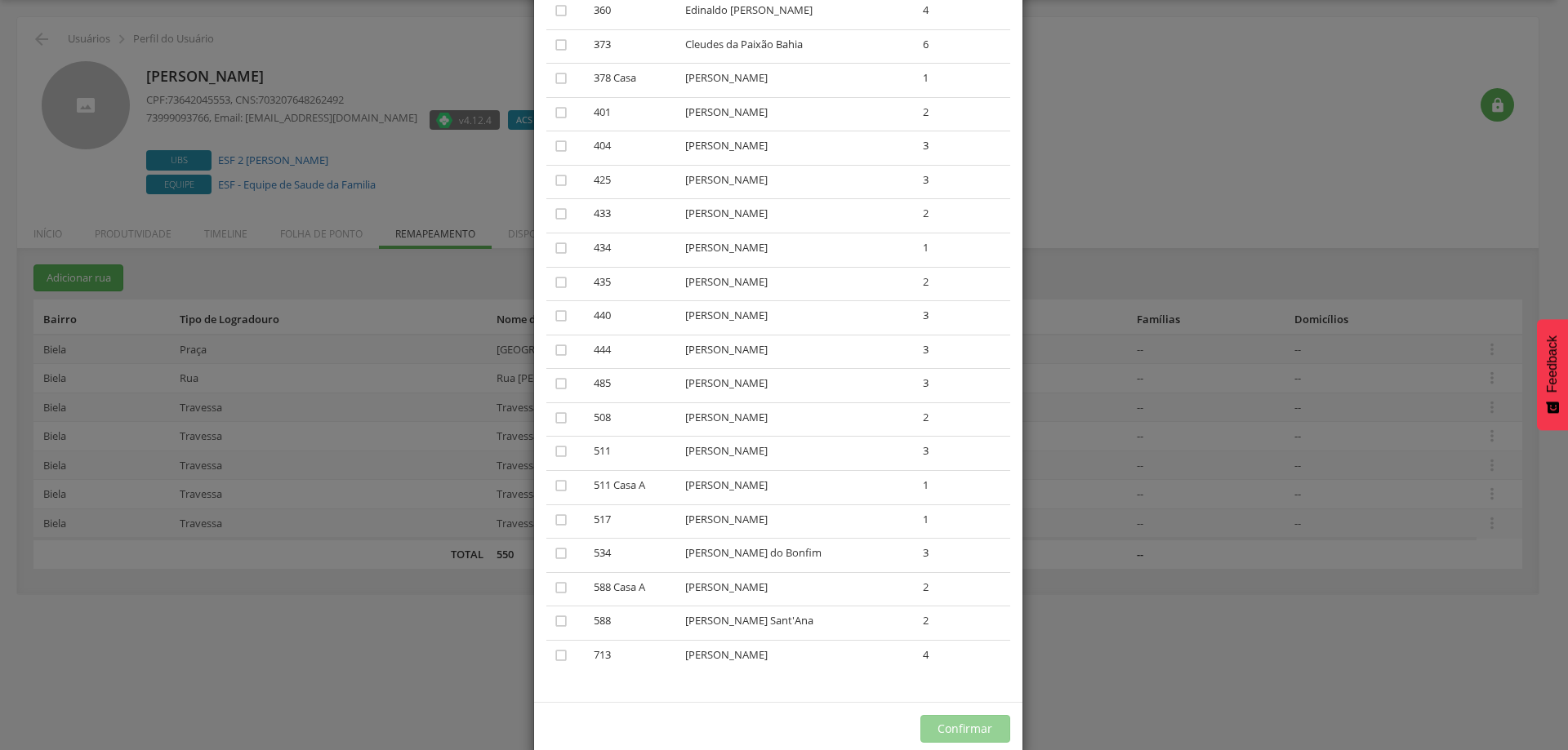
scroll to position [393, 0]
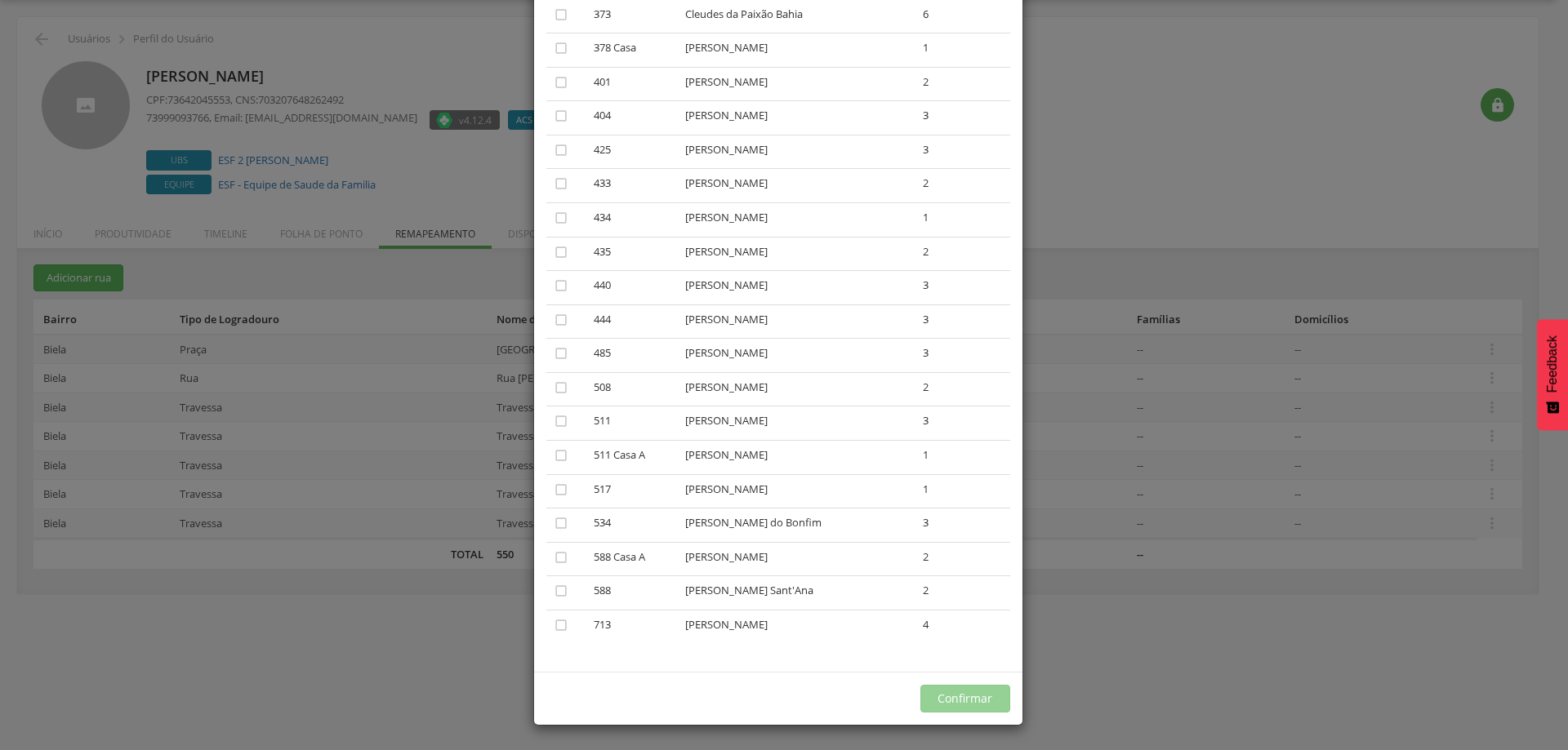
click at [1206, 145] on div "× Desalocar Famílias A lista abaixo apresenta as casas da Travessa [PERSON_NAME…" at bounding box center [784, 375] width 1568 height 750
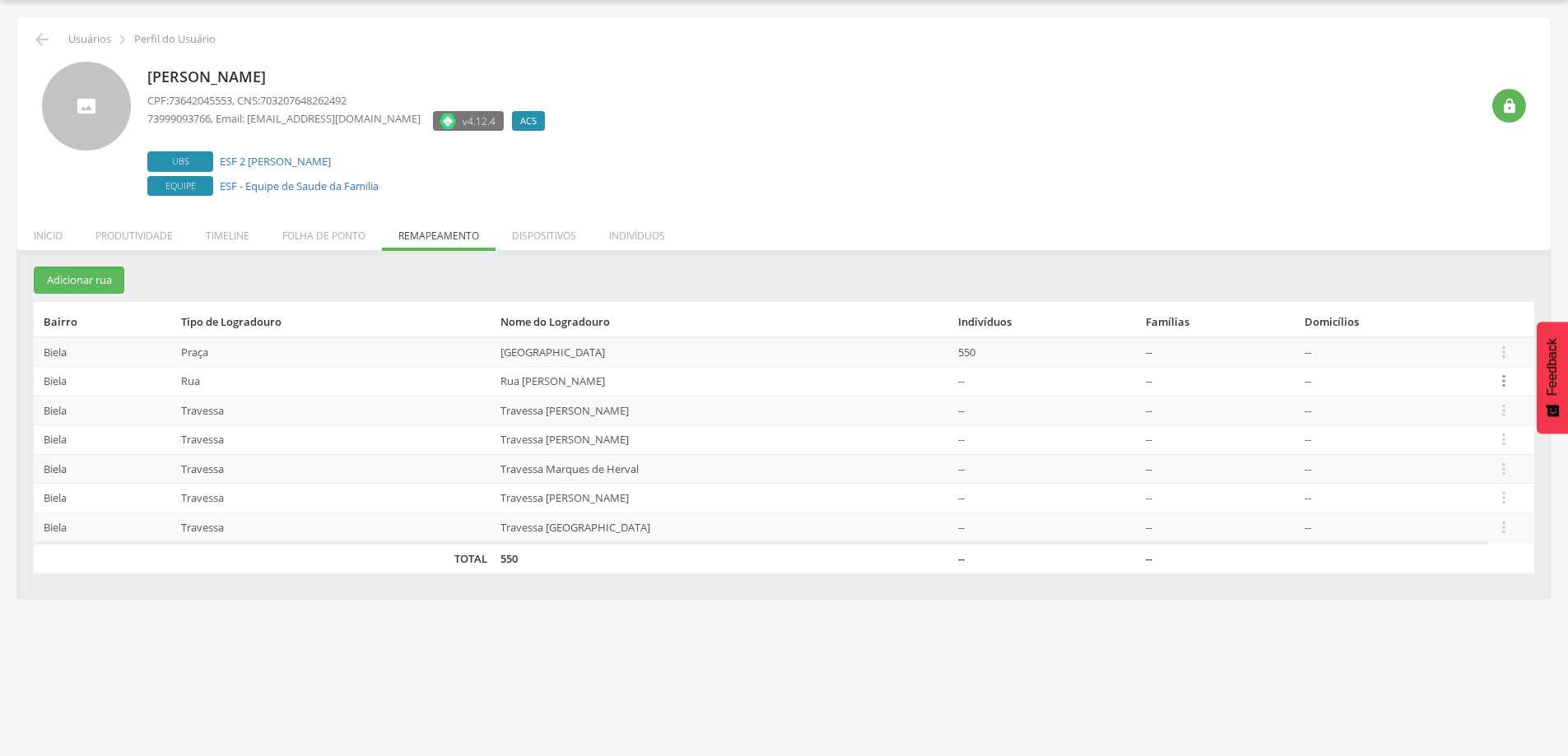
click at [1498, 383] on icon "" at bounding box center [1504, 381] width 19 height 19
click at [1475, 325] on link "Desalocar famílias" at bounding box center [1447, 315] width 130 height 21
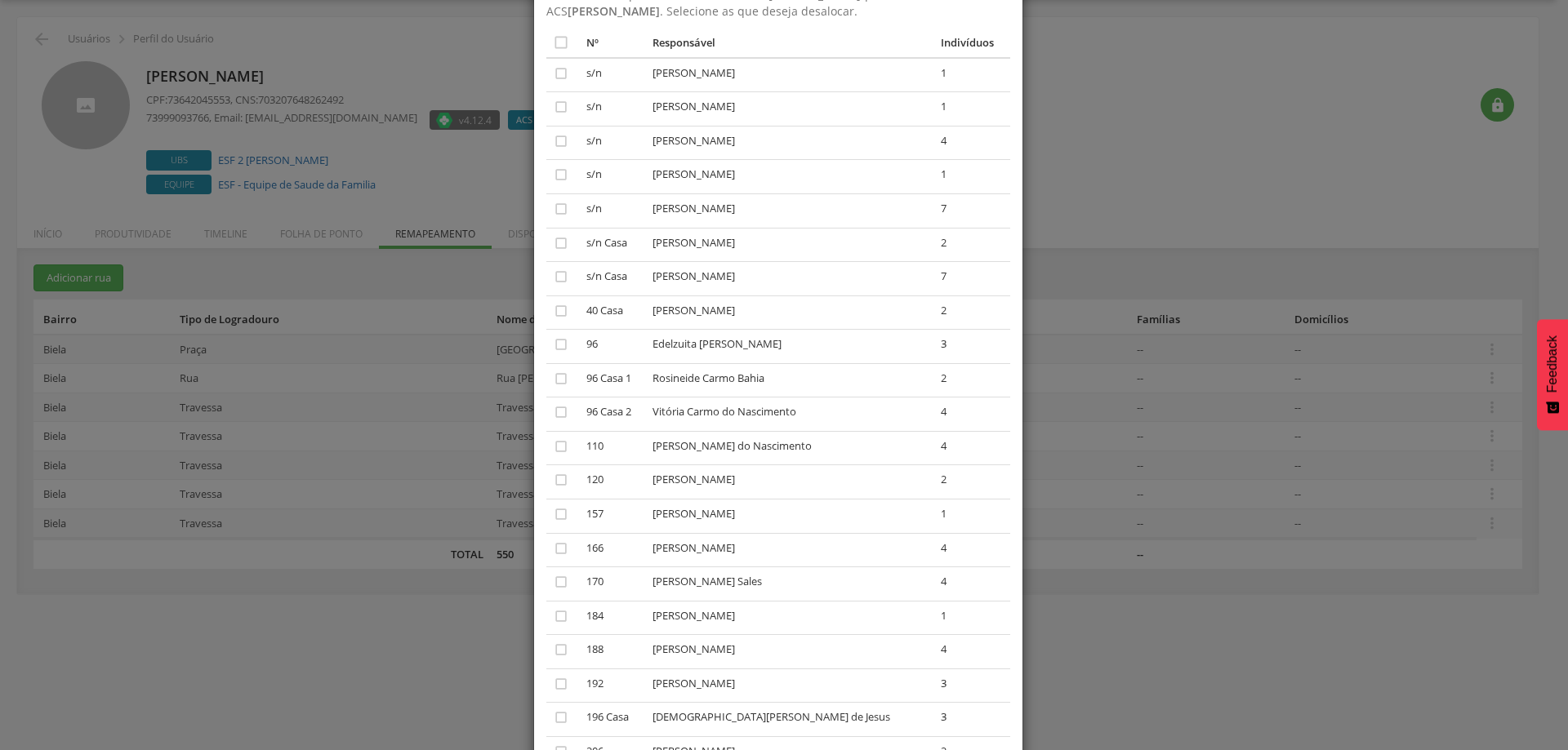
scroll to position [293, 0]
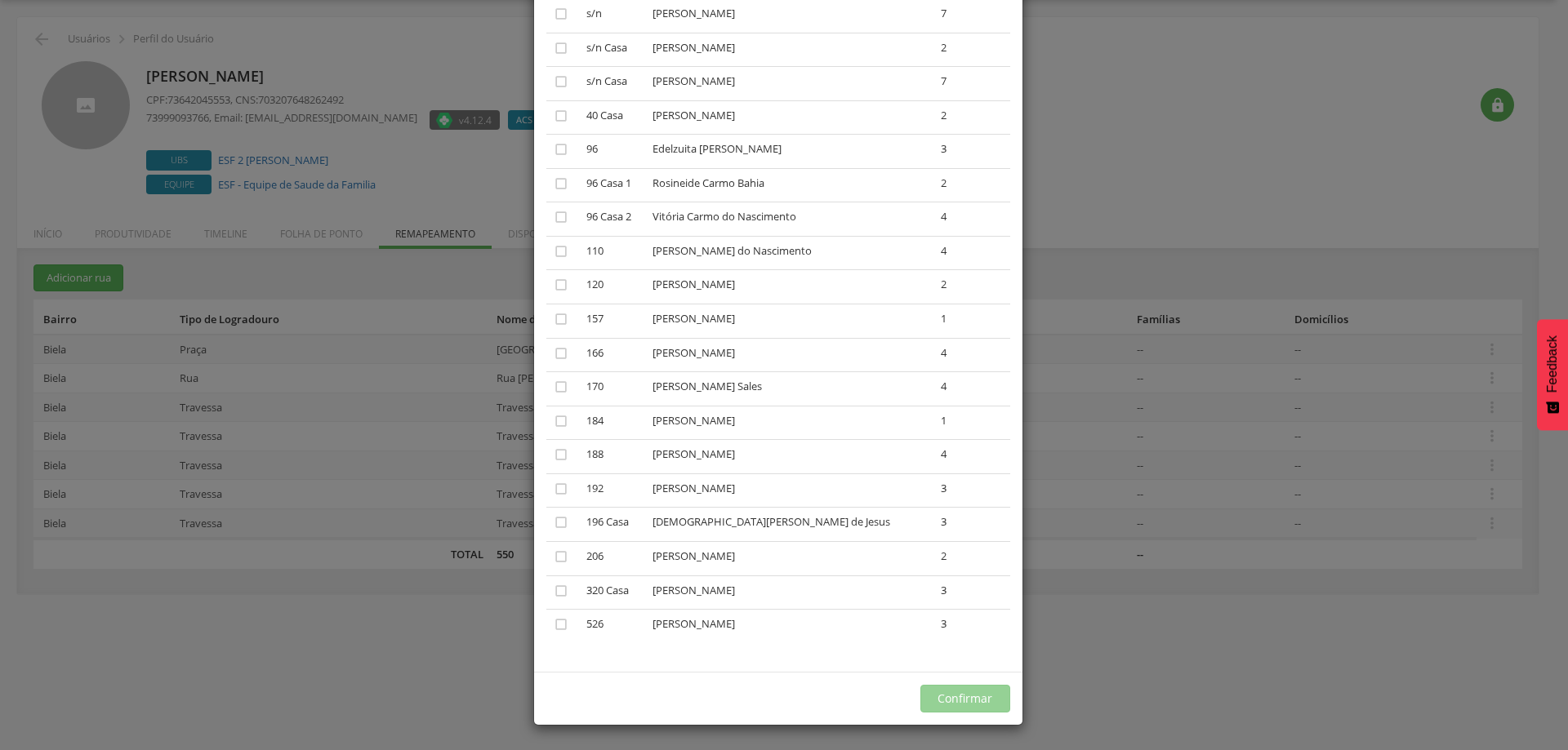
click at [1297, 78] on div "× Desalocar Famílias A lista abaixo apresenta as casas da Rua [PERSON_NAME] que…" at bounding box center [784, 375] width 1568 height 750
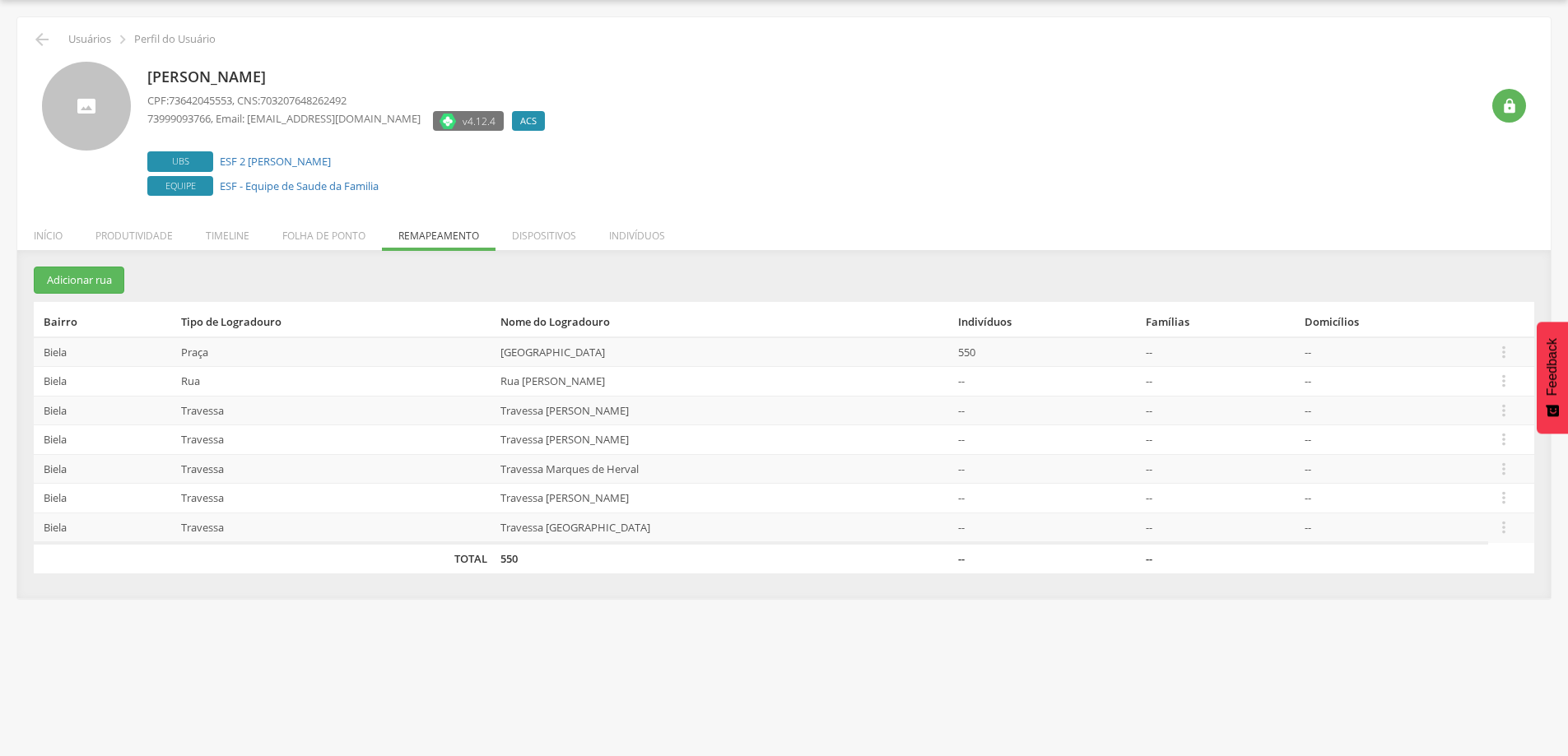
drag, startPoint x: 1501, startPoint y: 528, endPoint x: 1367, endPoint y: 554, distance: 136.5
click at [1347, 563] on td "--" at bounding box center [1313, 558] width 349 height 30
click at [1502, 531] on icon "" at bounding box center [1504, 527] width 19 height 19
click at [1406, 422] on link "Editar" at bounding box center [1447, 422] width 130 height 21
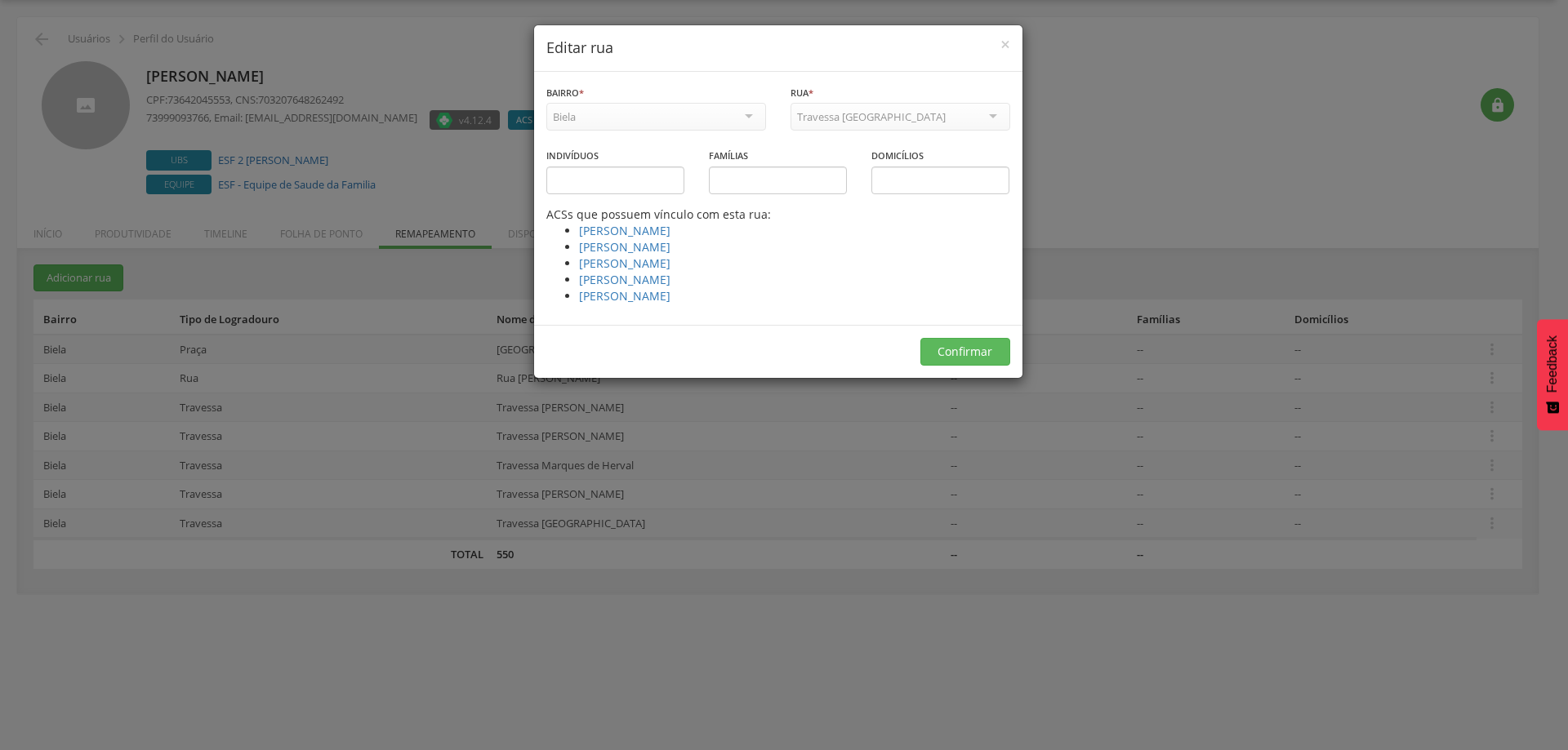
click at [737, 116] on div "Biela" at bounding box center [656, 116] width 220 height 28
click at [755, 114] on div "Biela" at bounding box center [656, 116] width 220 height 28
click at [747, 111] on div "Biela" at bounding box center [656, 116] width 220 height 28
click at [992, 118] on div "Travessa [GEOGRAPHIC_DATA]" at bounding box center [900, 116] width 220 height 28
click at [1110, 107] on div "**********" at bounding box center [784, 375] width 1568 height 750
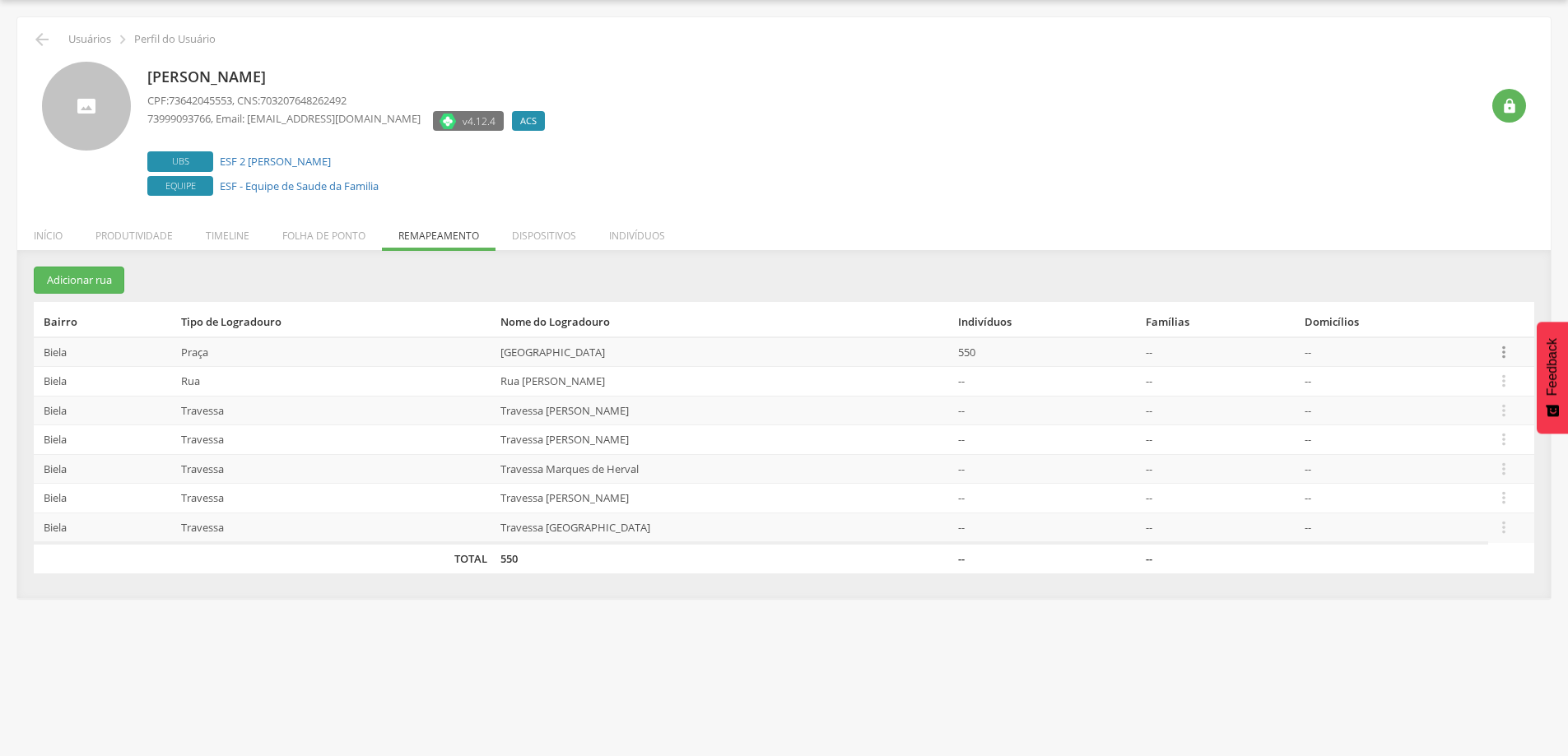
click at [1500, 351] on icon "" at bounding box center [1504, 352] width 19 height 19
click at [1426, 244] on link "Editar" at bounding box center [1447, 246] width 130 height 21
type input "***"
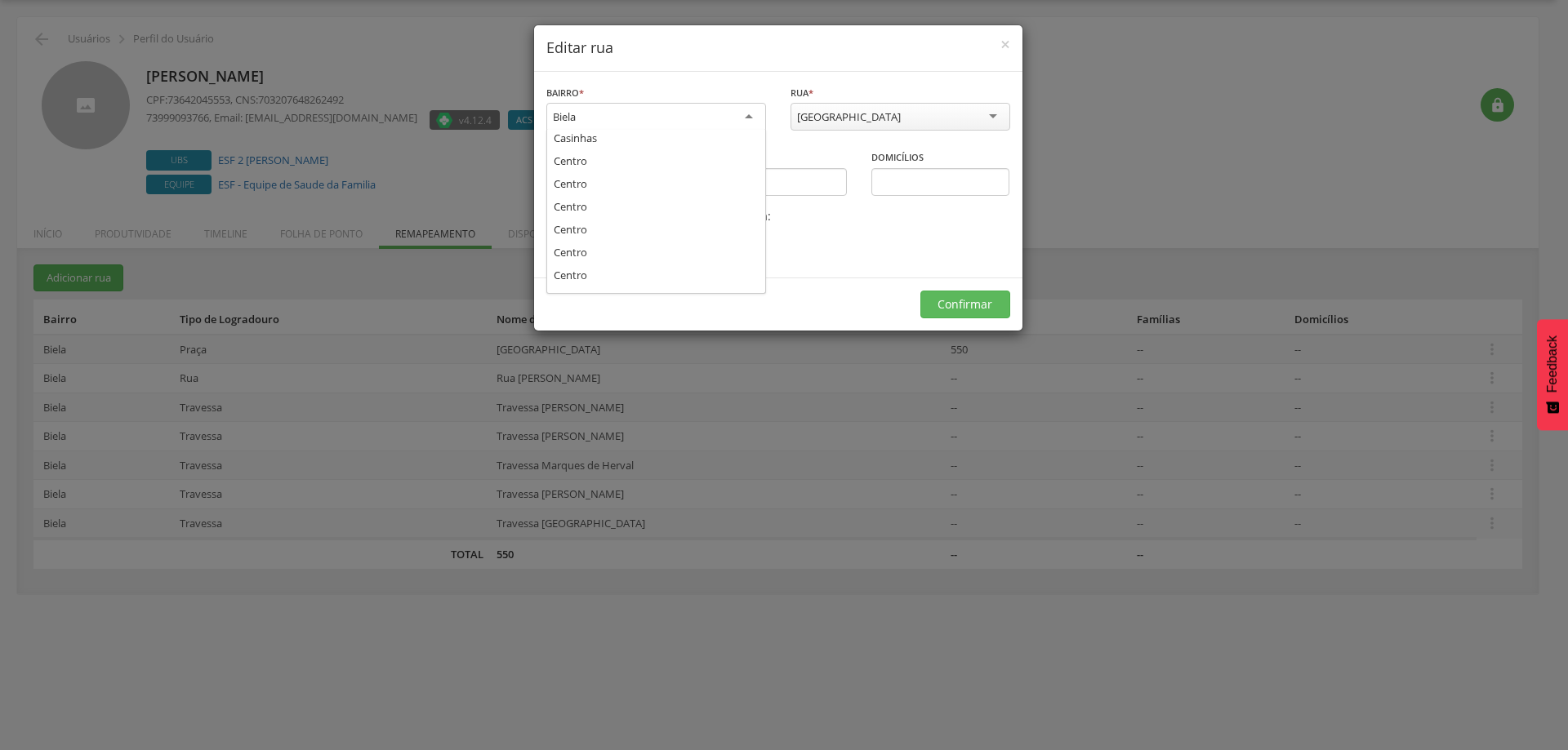
scroll to position [91, 0]
click at [750, 114] on div "Biela" at bounding box center [656, 117] width 220 height 29
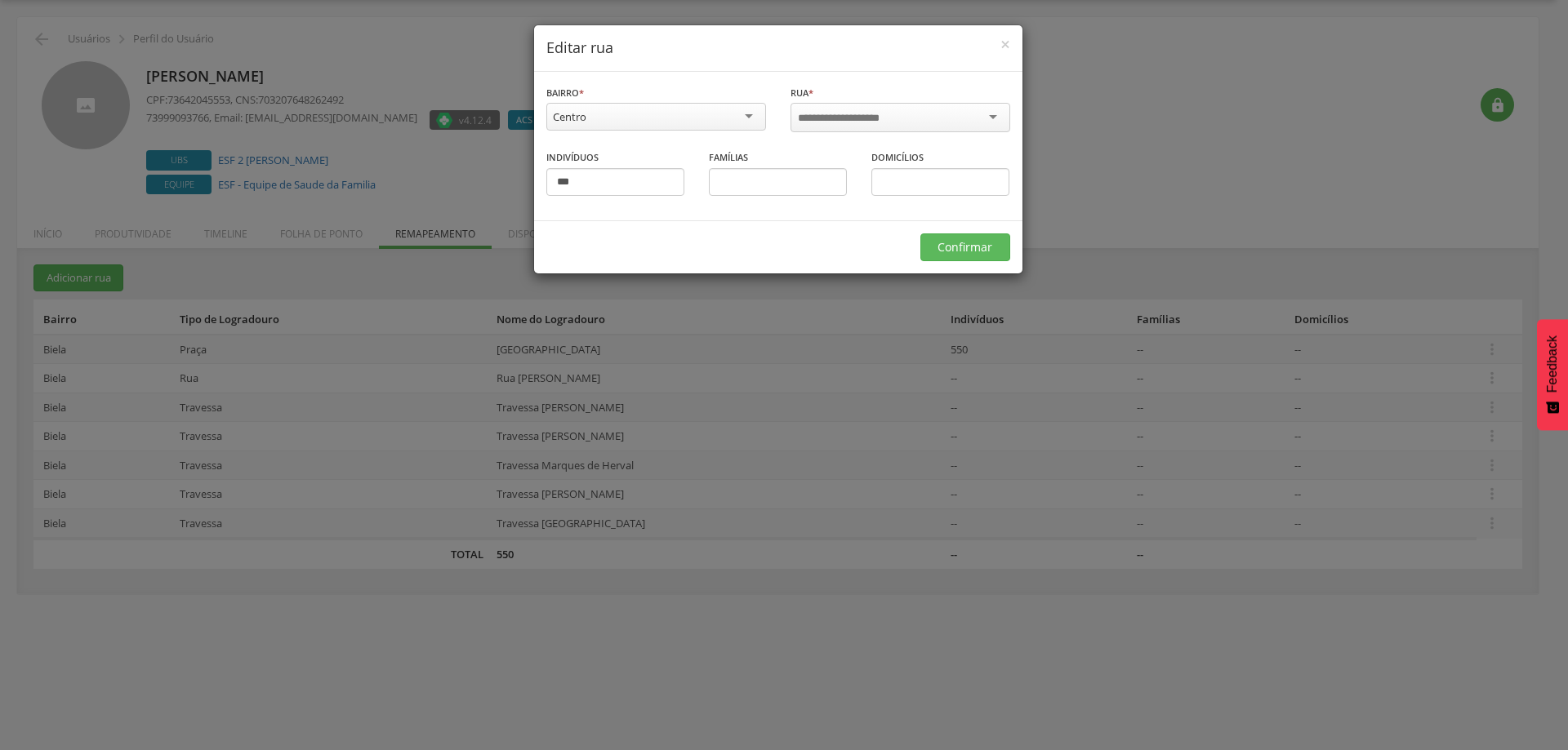
click at [929, 117] on div at bounding box center [900, 117] width 220 height 29
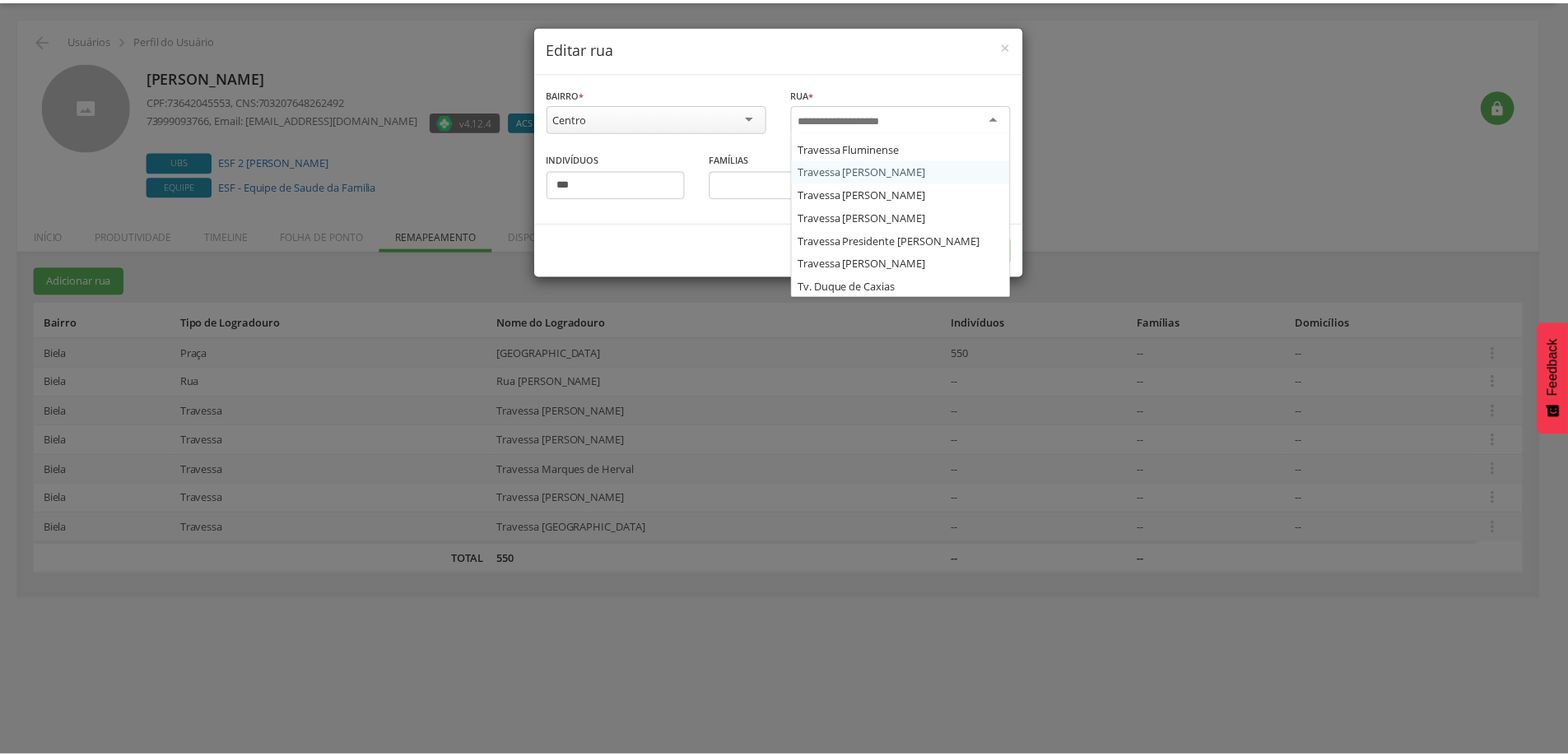
scroll to position [573, 0]
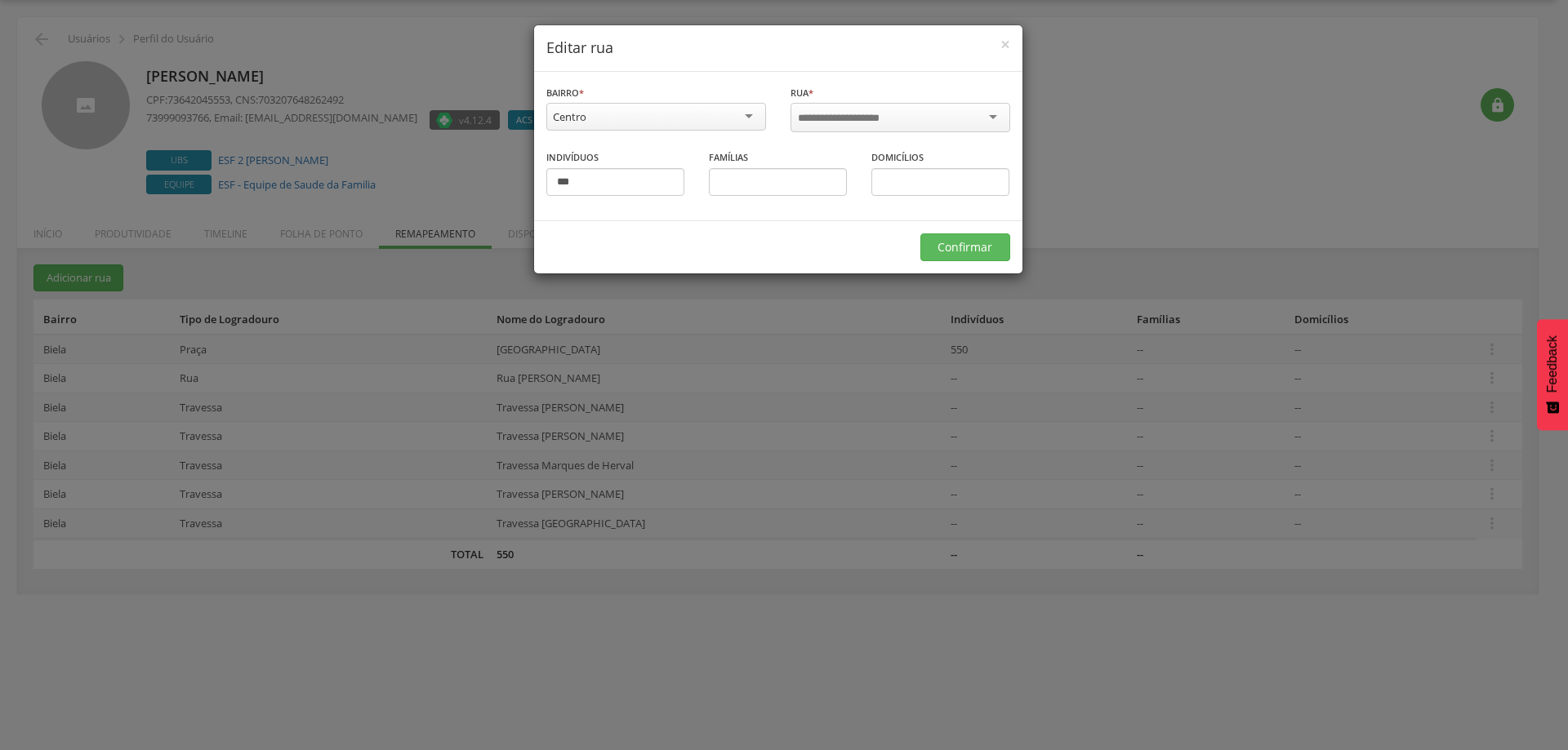
click at [1407, 147] on div "× Editar rua Bairro * ****** [GEOGRAPHIC_DATA] [GEOGRAPHIC_DATA] [GEOGRAPHIC_DA…" at bounding box center [784, 375] width 1568 height 750
